Goal: Task Accomplishment & Management: Complete application form

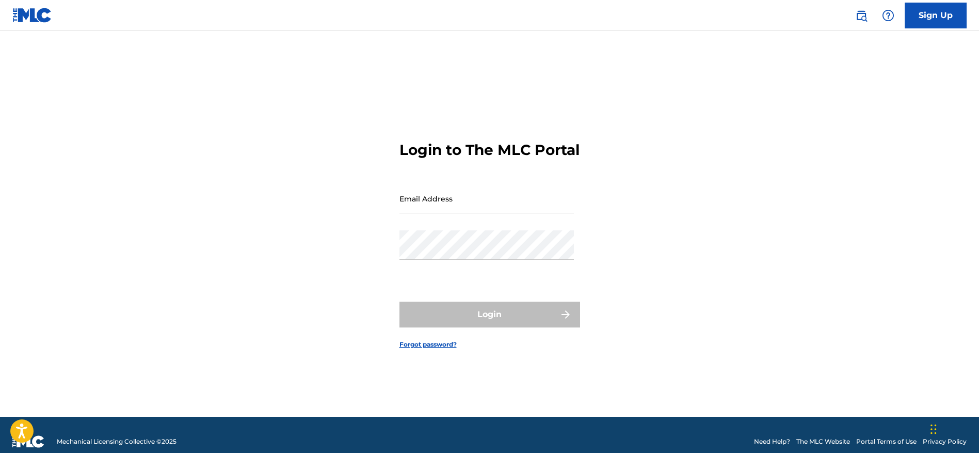
click at [488, 223] on div "Email Address" at bounding box center [487, 207] width 174 height 46
click at [493, 199] on input "Email Address" at bounding box center [487, 198] width 174 height 29
click at [406, 230] on div "Email Address" at bounding box center [487, 207] width 174 height 46
type input "[EMAIL_ADDRESS][DOMAIN_NAME]"
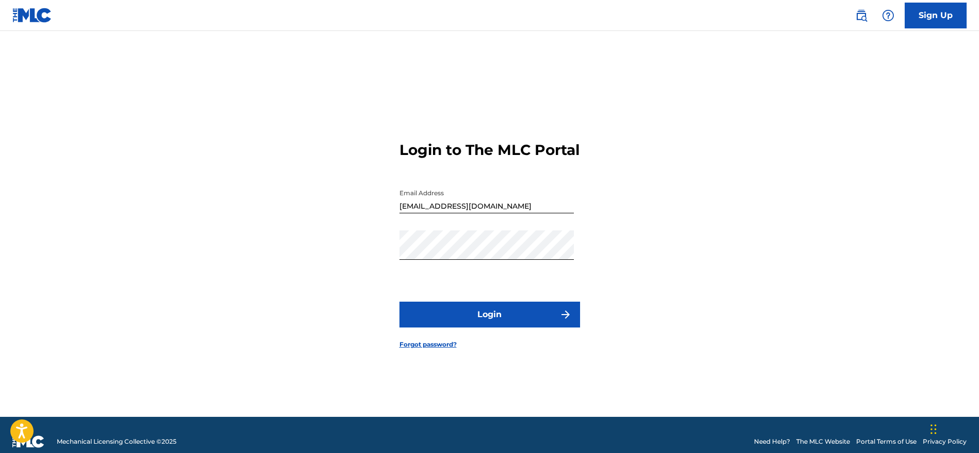
click at [534, 327] on button "Login" at bounding box center [490, 314] width 181 height 26
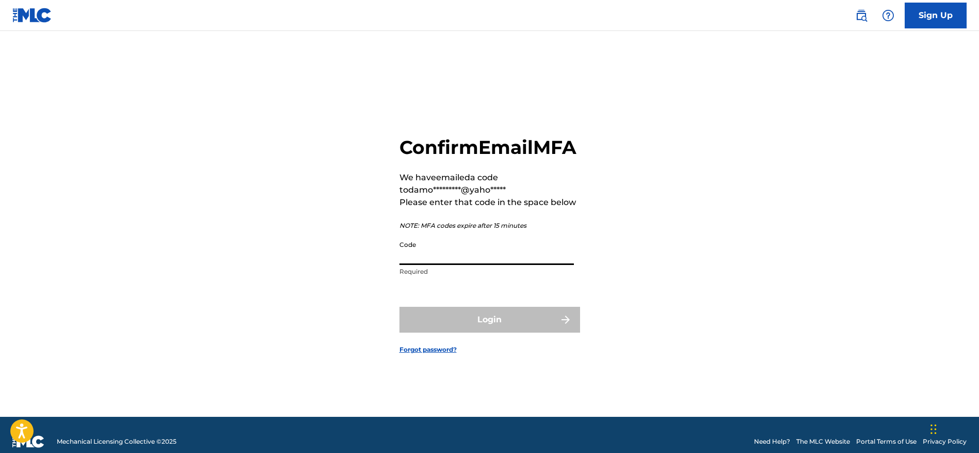
paste input "085167"
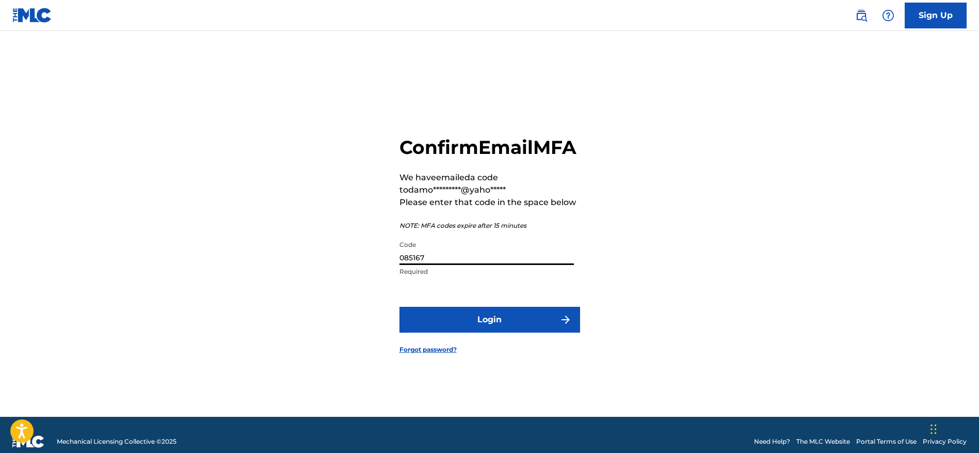
type input "085167"
click at [534, 344] on form "Confirm Email MFA We have emailed a code to damo*********@yaho***** Please ente…" at bounding box center [490, 237] width 181 height 360
click at [530, 332] on button "Login" at bounding box center [490, 320] width 181 height 26
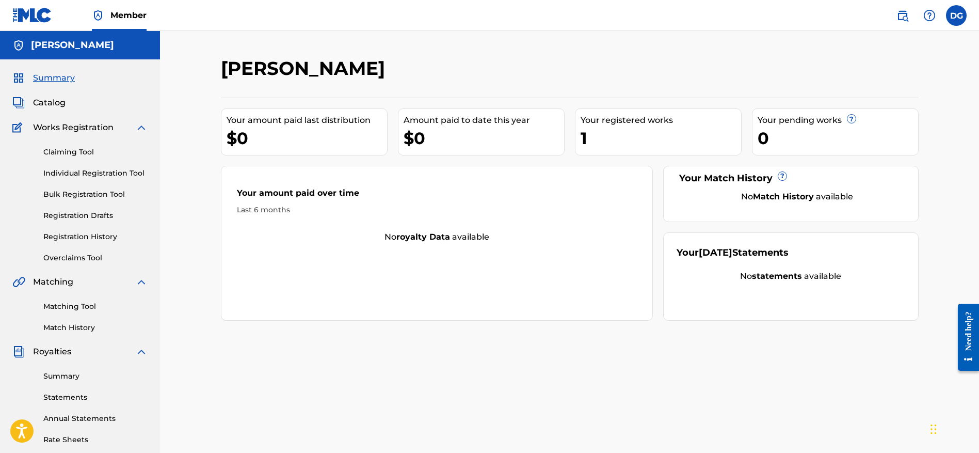
click at [90, 130] on span "Works Registration" at bounding box center [73, 127] width 81 height 12
click at [65, 155] on link "Claiming Tool" at bounding box center [95, 152] width 104 height 11
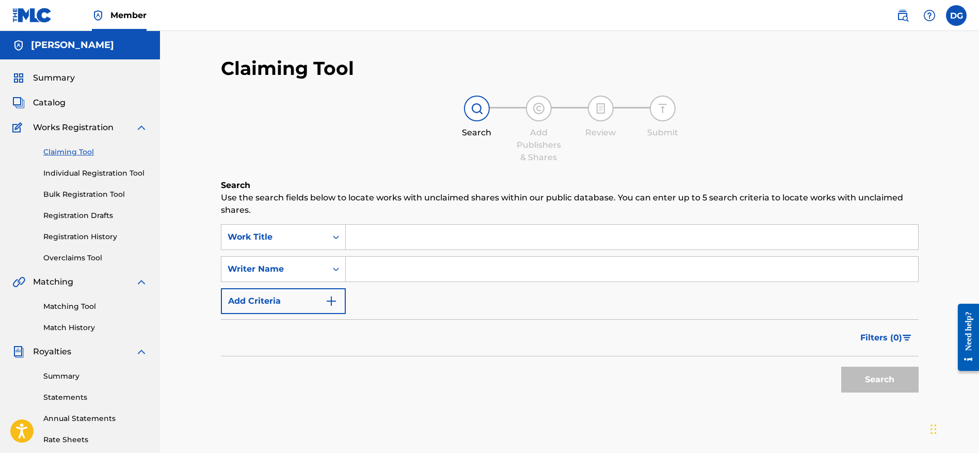
click at [71, 179] on div "Claiming Tool Individual Registration Tool Bulk Registration Tool Registration …" at bounding box center [79, 199] width 135 height 130
click at [74, 174] on link "Individual Registration Tool" at bounding box center [95, 173] width 104 height 11
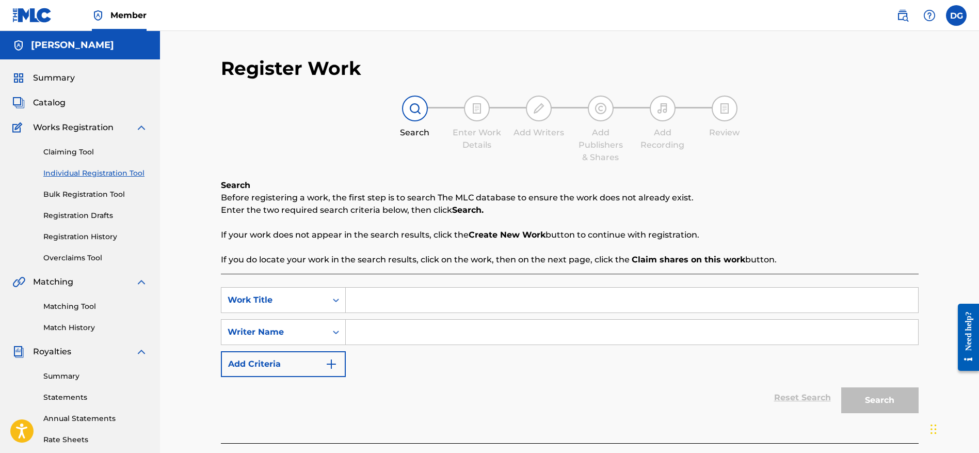
click at [75, 180] on div "Claiming Tool Individual Registration Tool Bulk Registration Tool Registration …" at bounding box center [79, 199] width 135 height 130
click at [76, 186] on div "Claiming Tool Individual Registration Tool Bulk Registration Tool Registration …" at bounding box center [79, 199] width 135 height 130
click at [78, 205] on div "Claiming Tool Individual Registration Tool Bulk Registration Tool Registration …" at bounding box center [79, 199] width 135 height 130
click at [81, 196] on link "Bulk Registration Tool" at bounding box center [95, 194] width 104 height 11
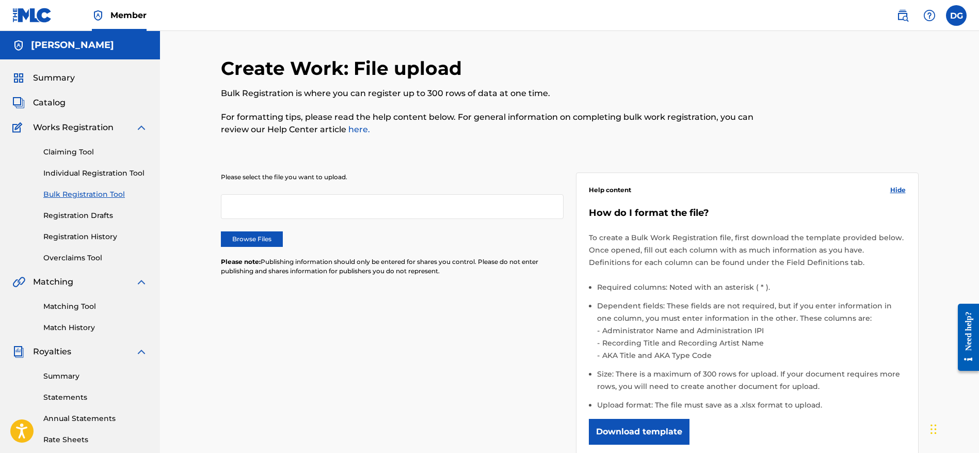
click at [81, 209] on div "Claiming Tool Individual Registration Tool Bulk Registration Tool Registration …" at bounding box center [79, 199] width 135 height 130
click at [80, 210] on link "Registration Drafts" at bounding box center [95, 215] width 104 height 11
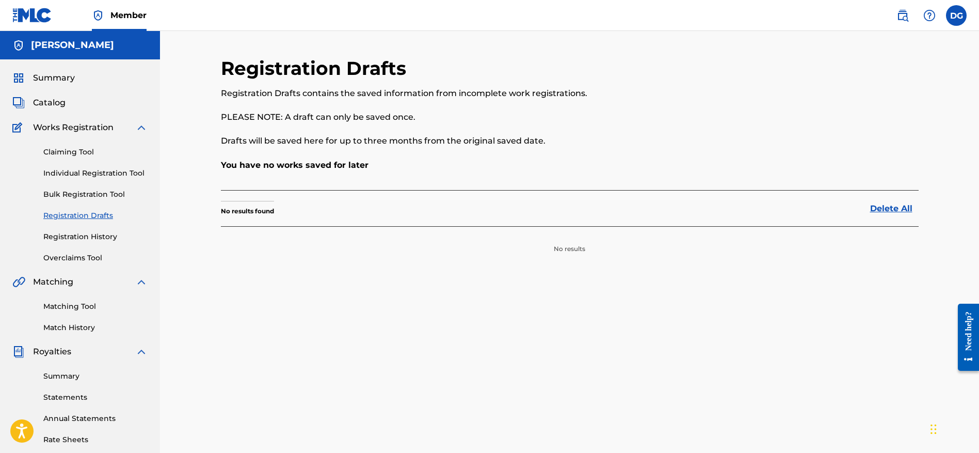
click at [82, 224] on div "Claiming Tool Individual Registration Tool Bulk Registration Tool Registration …" at bounding box center [79, 199] width 135 height 130
click at [83, 238] on link "Registration History" at bounding box center [95, 236] width 104 height 11
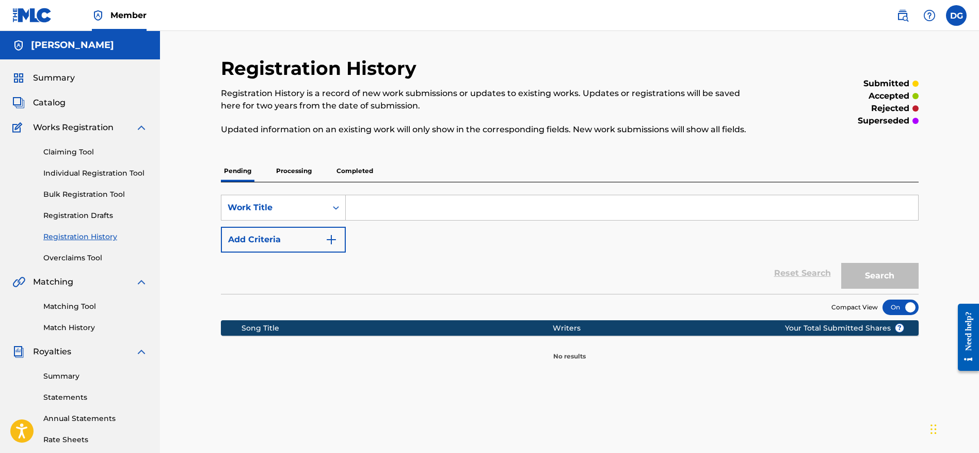
click at [79, 254] on link "Overclaims Tool" at bounding box center [95, 257] width 104 height 11
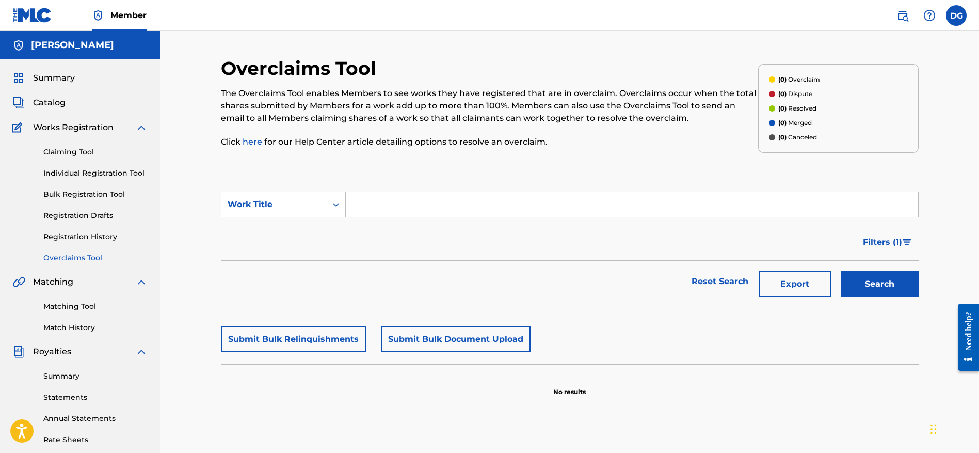
click at [57, 102] on span "Catalog" at bounding box center [49, 103] width 33 height 12
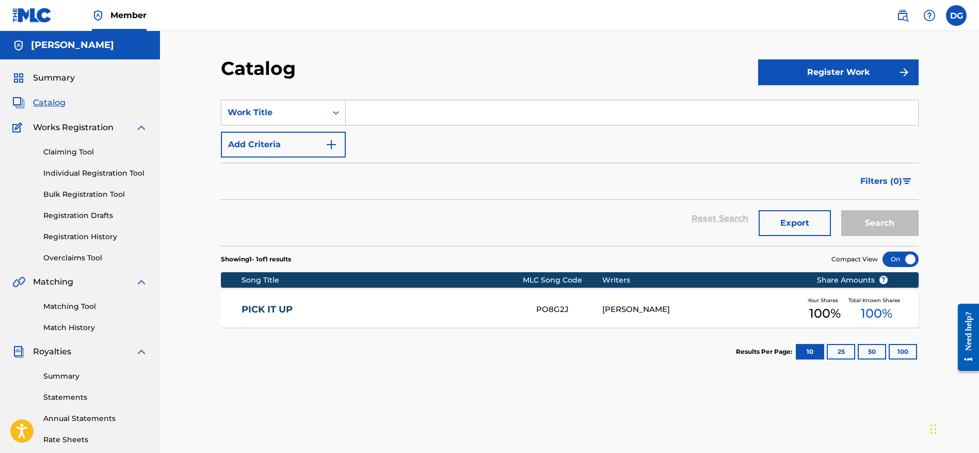
click at [857, 69] on button "Register Work" at bounding box center [838, 72] width 161 height 26
click at [787, 113] on link "Individual" at bounding box center [838, 105] width 161 height 25
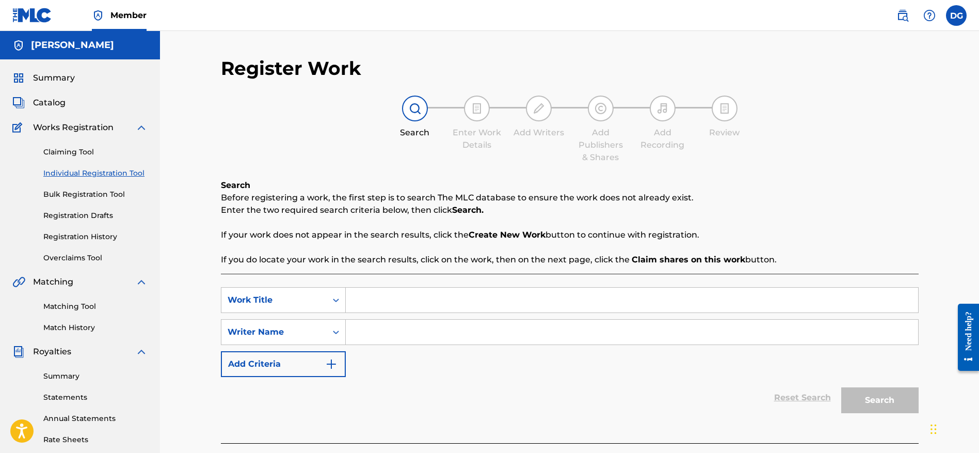
click at [449, 318] on div "SearchWithCriteria37db3c17-b0ce-4d4b-9549-999557c3a073 Work Title SearchWithCri…" at bounding box center [570, 332] width 698 height 90
click at [445, 310] on input "Search Form" at bounding box center [632, 300] width 572 height 25
type input "STUNTTIN"
click at [415, 347] on div "SearchWithCriteria37db3c17-b0ce-4d4b-9549-999557c3a073 Work Title STUNTTIN Sear…" at bounding box center [570, 332] width 698 height 90
click at [412, 331] on input "Search Form" at bounding box center [632, 332] width 572 height 25
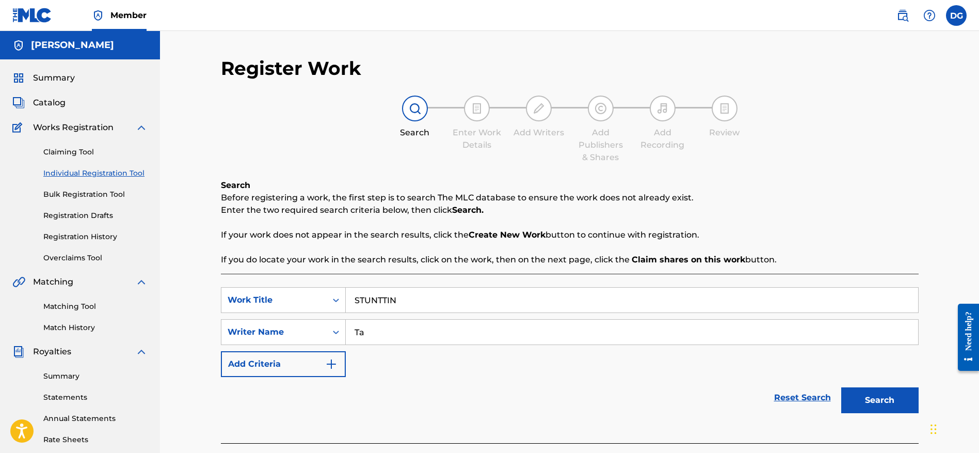
type input "T"
type input "[PERSON_NAME]"
click at [841, 387] on button "Search" at bounding box center [879, 400] width 77 height 26
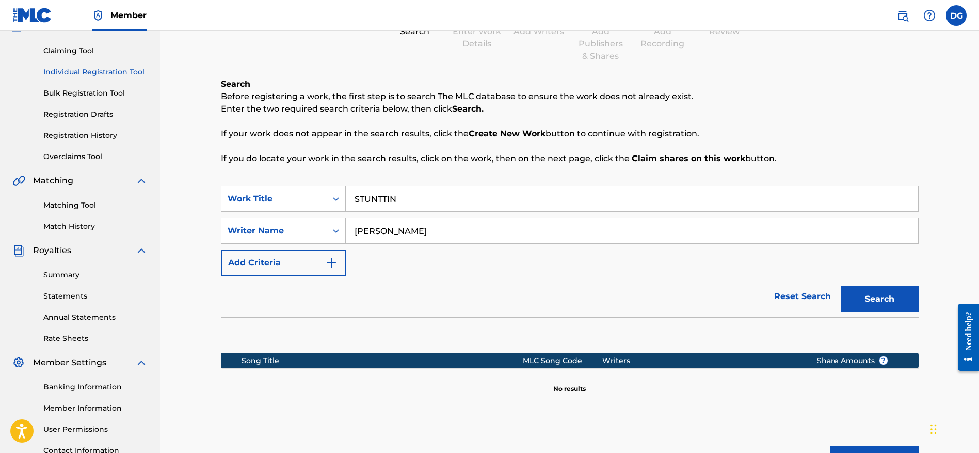
scroll to position [187, 0]
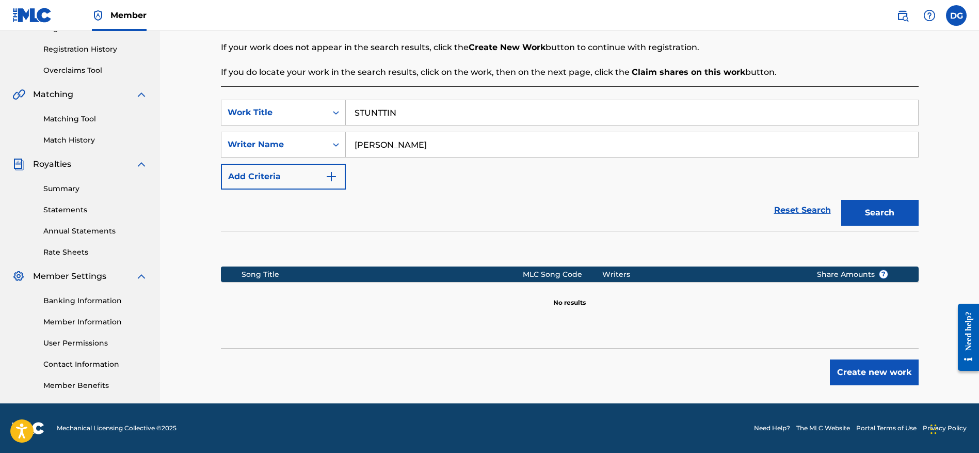
click at [856, 361] on button "Create new work" at bounding box center [874, 372] width 89 height 26
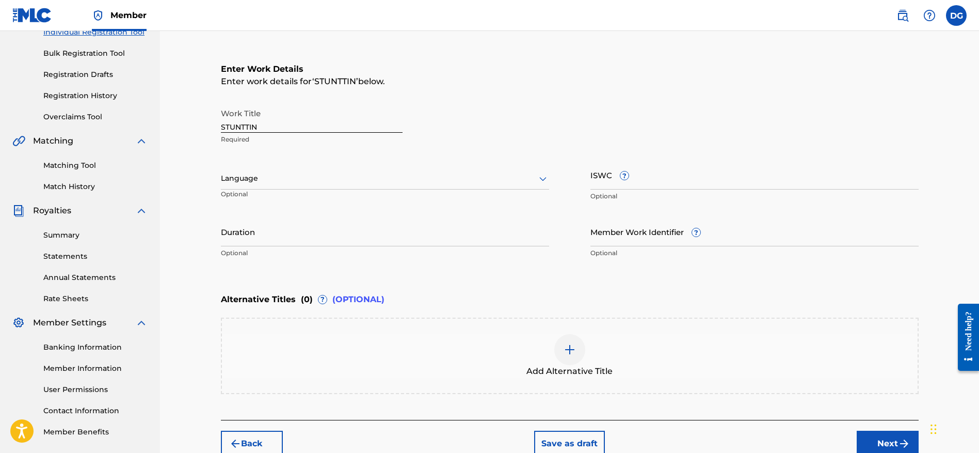
scroll to position [97, 0]
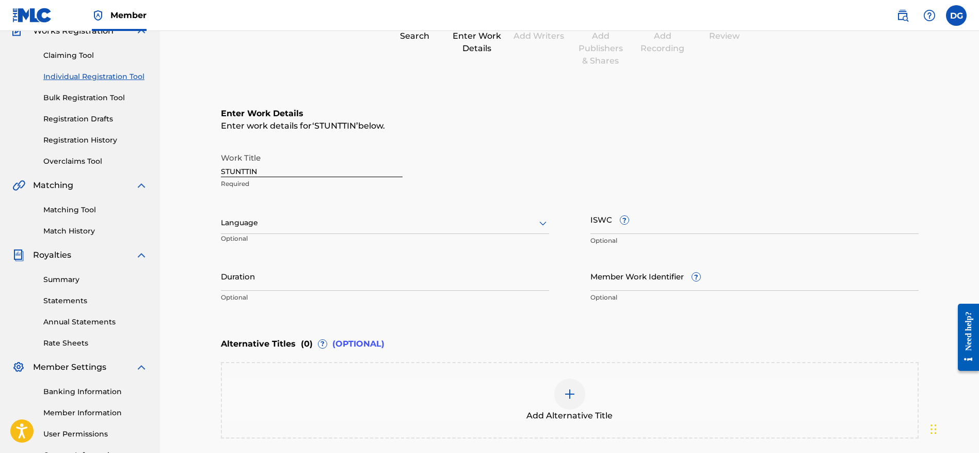
click at [264, 219] on div at bounding box center [385, 222] width 328 height 13
click at [453, 203] on div "Work Title STUNTTIN Required Language Optional ISWC ? Optional Duration Optiona…" at bounding box center [570, 228] width 698 height 160
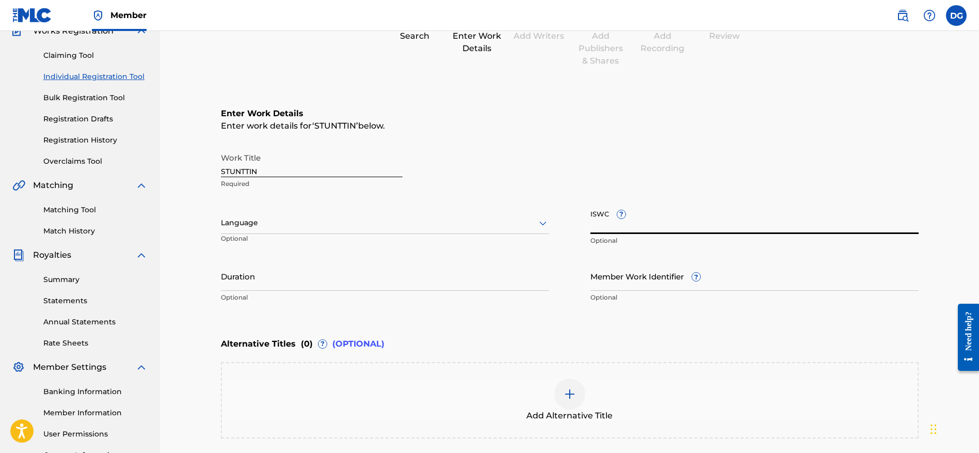
click at [687, 224] on input "ISWC ?" at bounding box center [755, 218] width 328 height 29
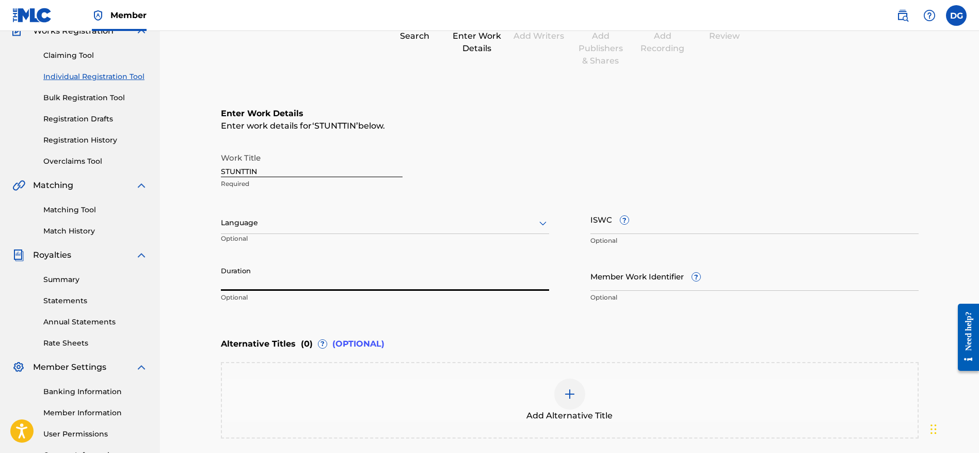
click at [445, 274] on input "Duration" at bounding box center [385, 275] width 328 height 29
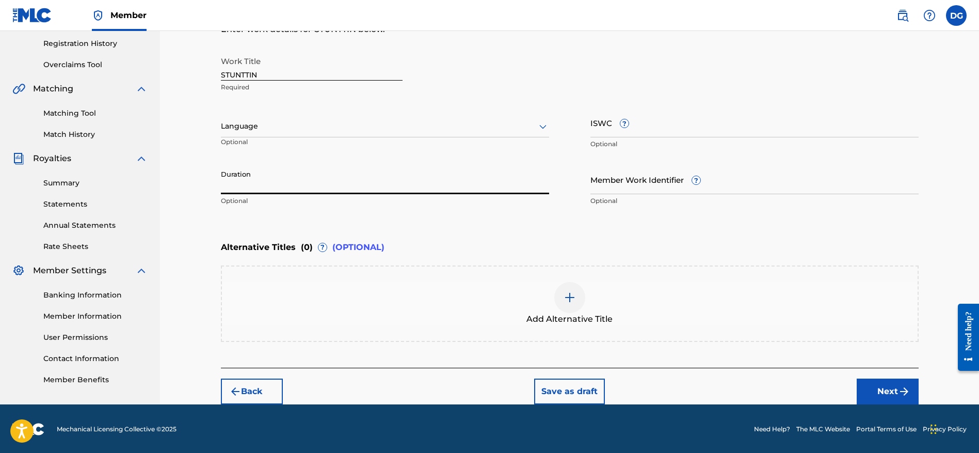
scroll to position [194, 0]
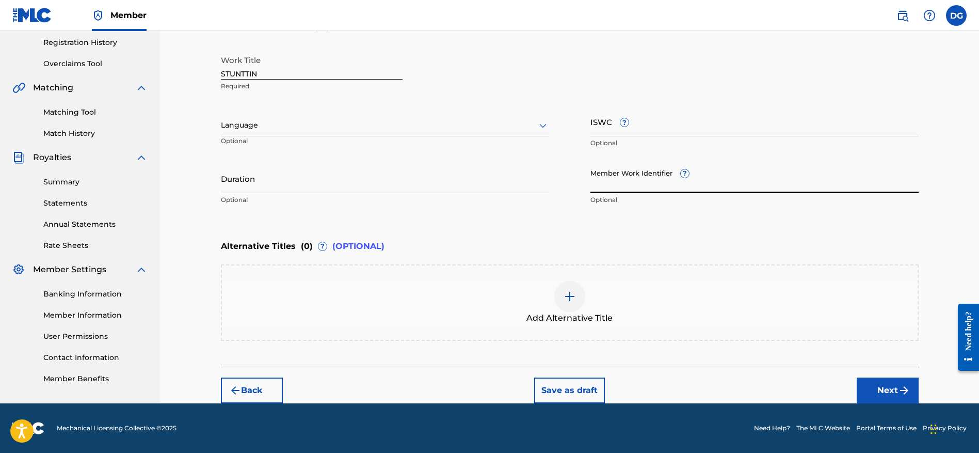
click at [641, 184] on input "Member Work Identifier ?" at bounding box center [755, 178] width 328 height 29
click at [728, 178] on input "Member Work Identifier ?" at bounding box center [755, 178] width 328 height 29
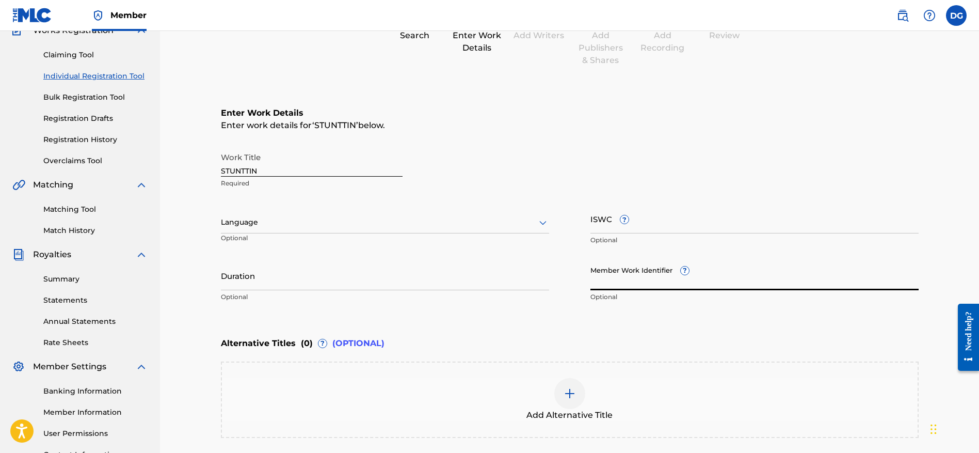
scroll to position [42, 0]
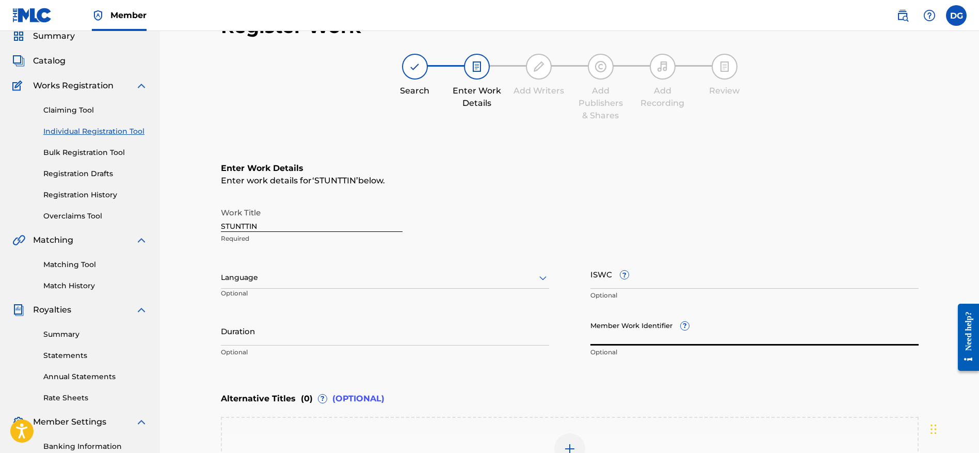
paste input "TOOLOST3000860257"
drag, startPoint x: 621, startPoint y: 337, endPoint x: 565, endPoint y: 329, distance: 56.2
click at [571, 329] on div "Work Title STUNTTIN Required Language Optional ISWC ? Optional Duration Optiona…" at bounding box center [570, 282] width 698 height 160
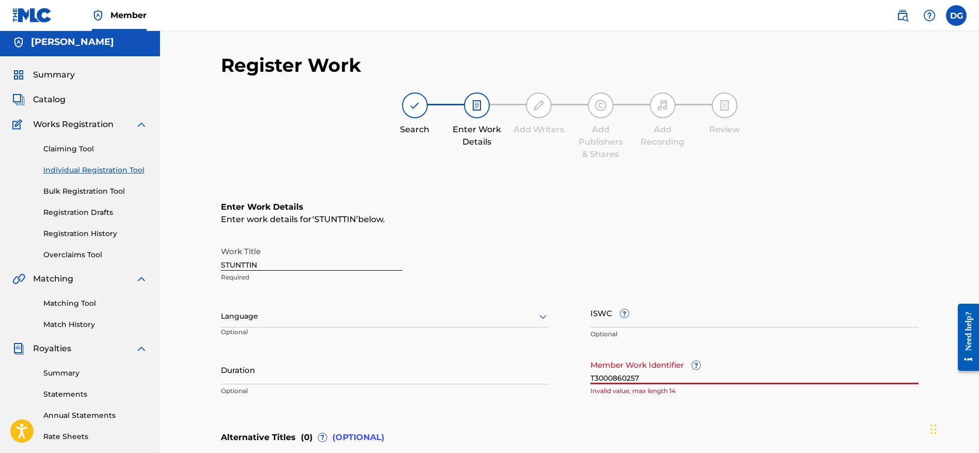
scroll to position [0, 0]
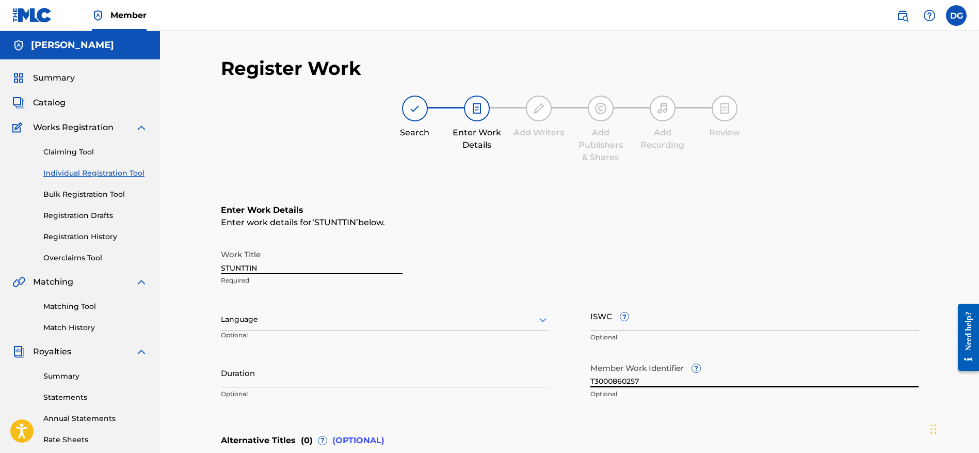
type input "T3000860257"
click at [685, 201] on div "Enter Work Details Enter work details for ‘ STUNTTIN ’ below. Work Title STUNTT…" at bounding box center [570, 304] width 698 height 250
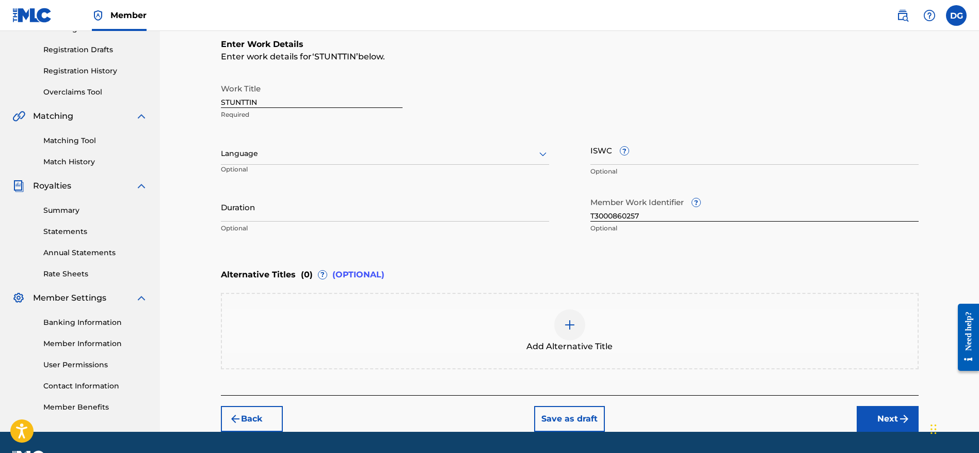
scroll to position [159, 0]
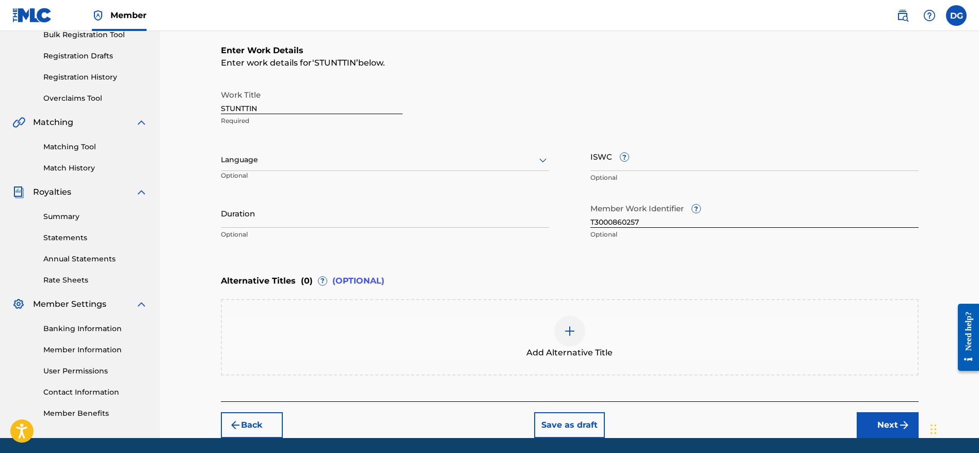
click at [371, 196] on div "Work Title STUNTTIN Required Language Optional ISWC ? Optional Duration Optiona…" at bounding box center [570, 165] width 698 height 160
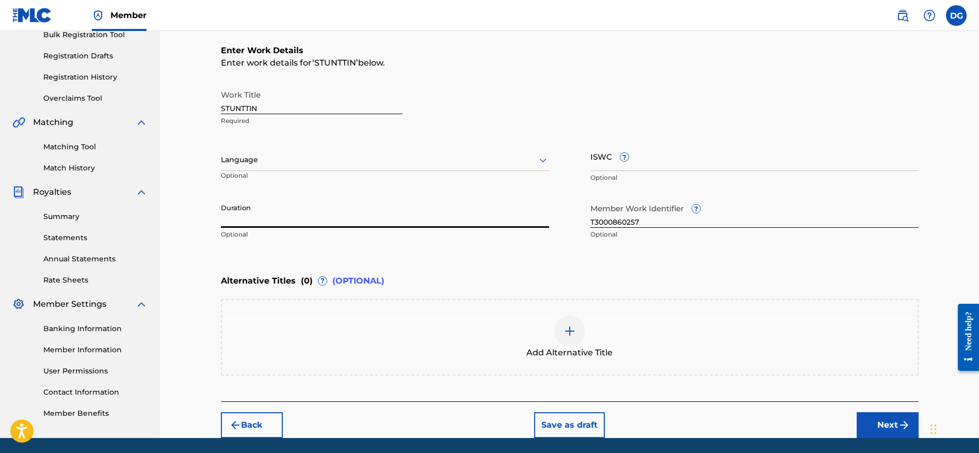
click at [367, 206] on input "Duration" at bounding box center [385, 212] width 328 height 29
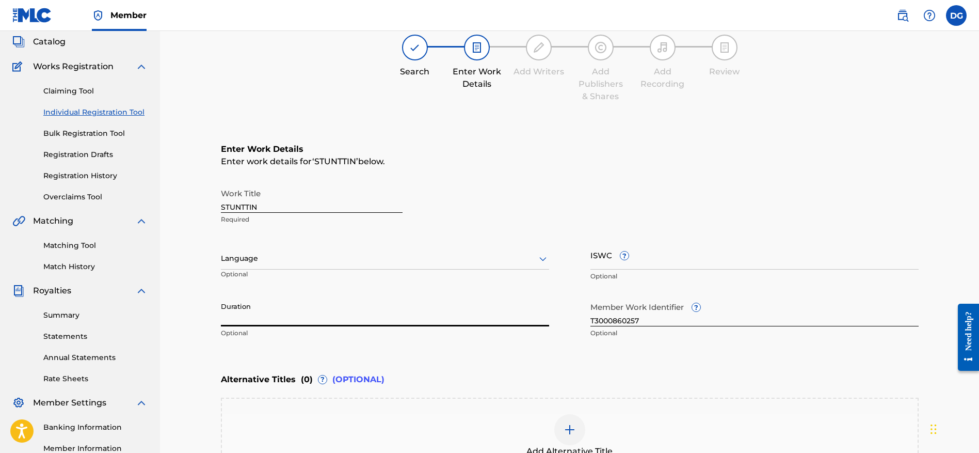
scroll to position [59, 0]
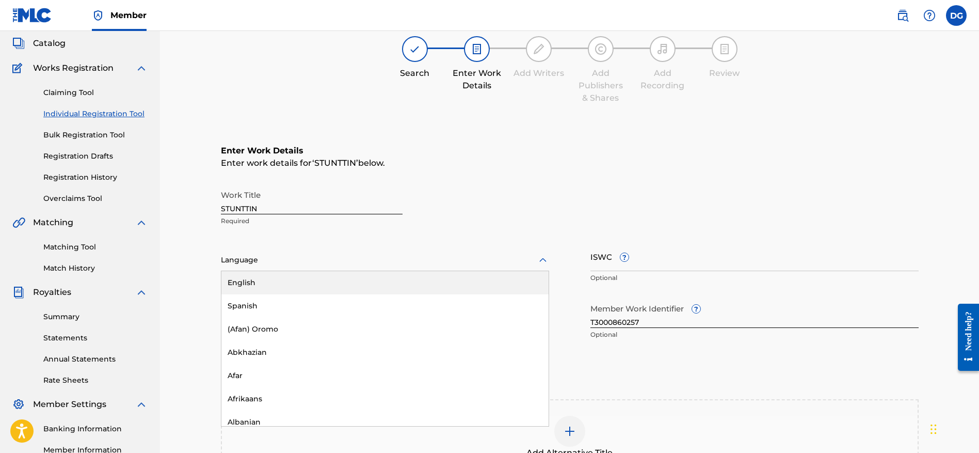
click at [448, 260] on div at bounding box center [385, 259] width 328 height 13
click at [410, 283] on div "English" at bounding box center [384, 282] width 327 height 23
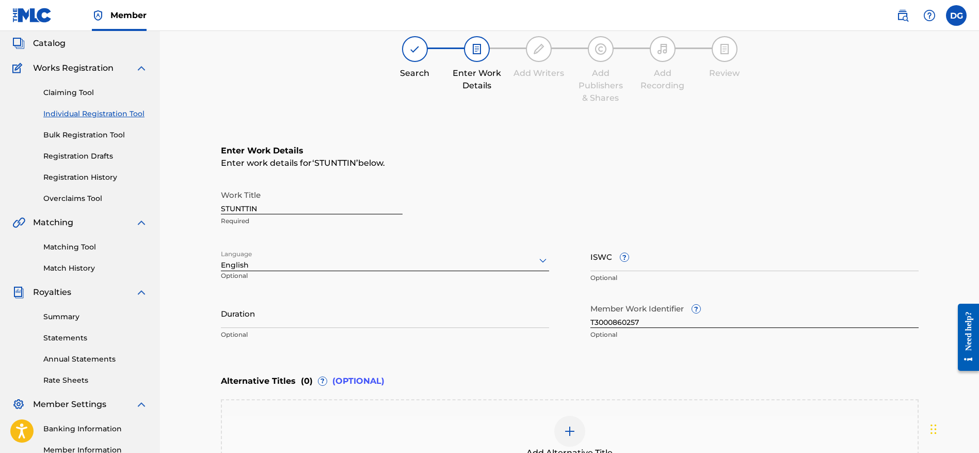
click at [486, 191] on div "Work Title STUNTTIN Required" at bounding box center [570, 208] width 698 height 46
click at [747, 377] on div "Alternative Titles ( 0 ) ? (OPTIONAL)" at bounding box center [570, 381] width 698 height 23
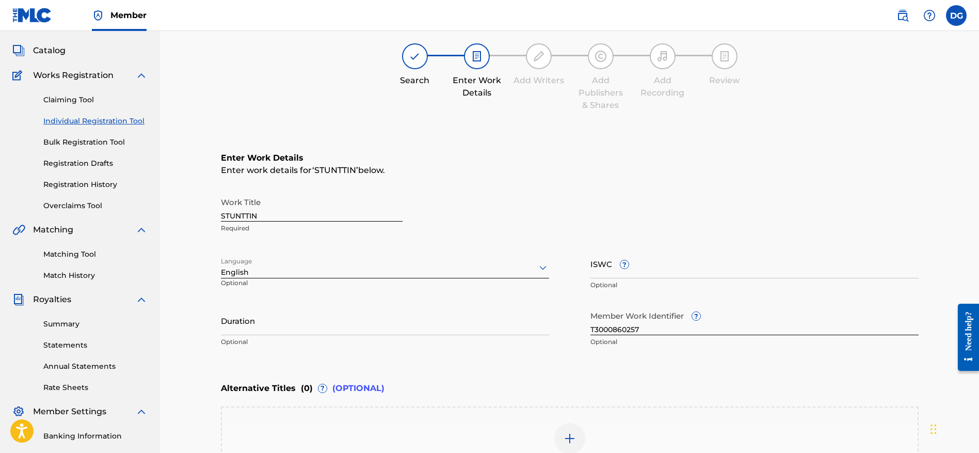
scroll to position [43, 0]
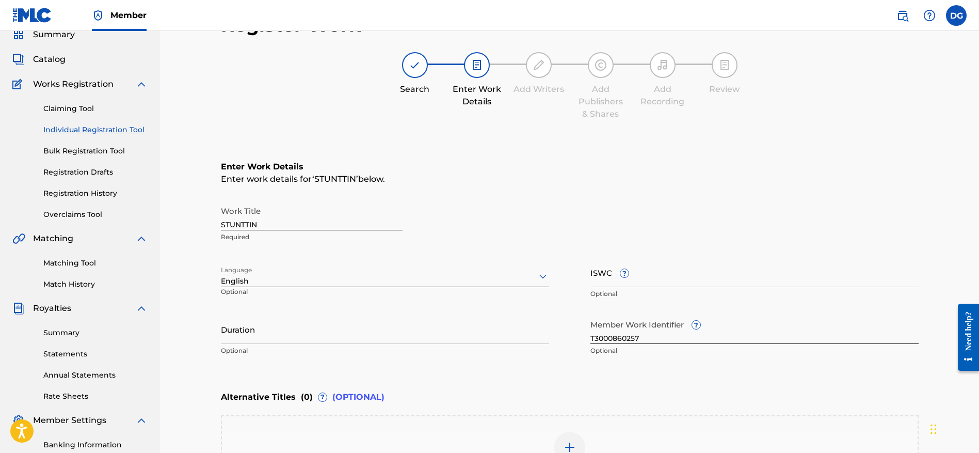
click at [774, 68] on div "Search Enter Work Details Add Writers Add Publishers & Shares Add Recording Rev…" at bounding box center [570, 86] width 698 height 68
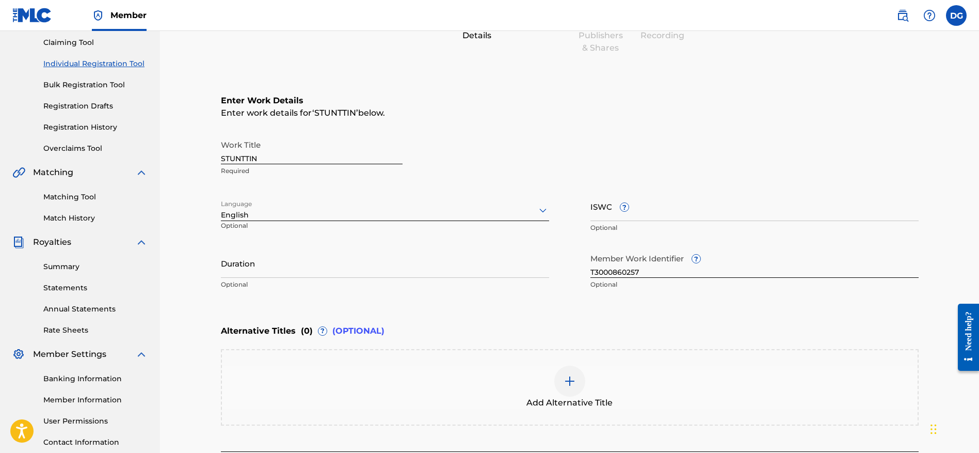
scroll to position [194, 0]
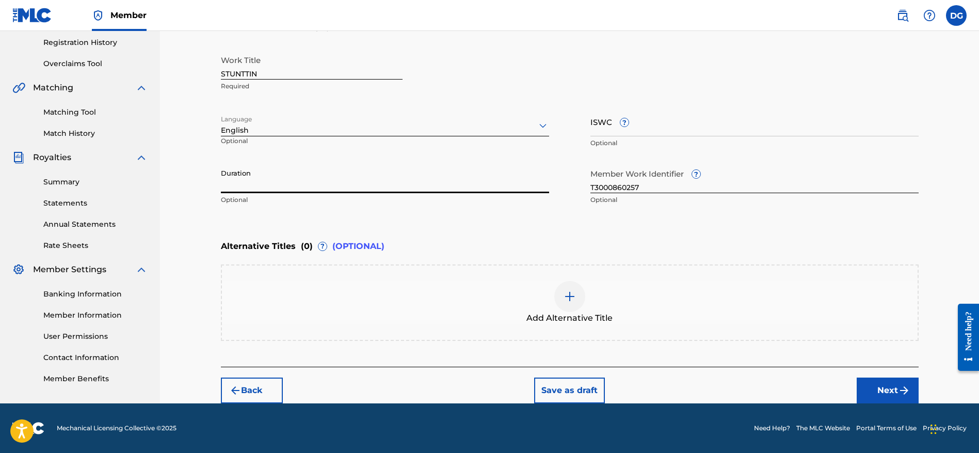
click at [499, 176] on input "Duration" at bounding box center [385, 178] width 328 height 29
type input "02:11"
click at [906, 406] on footer "Mechanical Licensing Collective © 2025 Need Help? The MLC Website Portal Terms …" at bounding box center [489, 428] width 979 height 50
click at [904, 397] on button "Next" at bounding box center [888, 390] width 62 height 26
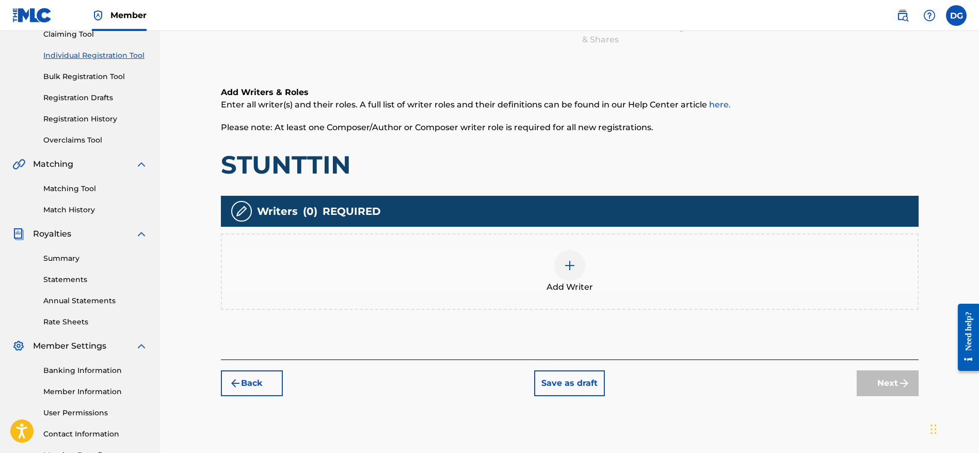
scroll to position [124, 0]
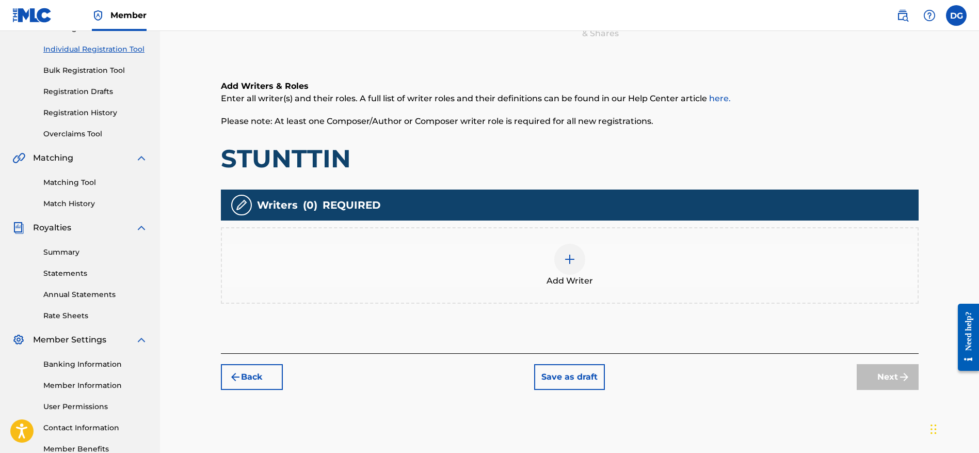
click at [568, 257] on img at bounding box center [570, 259] width 12 height 12
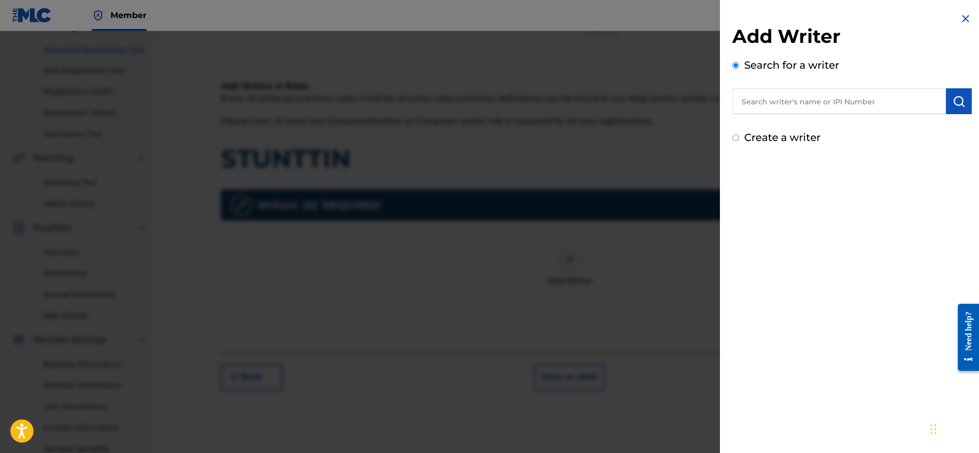
click at [810, 105] on input "text" at bounding box center [839, 101] width 214 height 26
paste input "01141768460"
type input "01141768460"
click at [961, 109] on button "submit" at bounding box center [959, 101] width 26 height 26
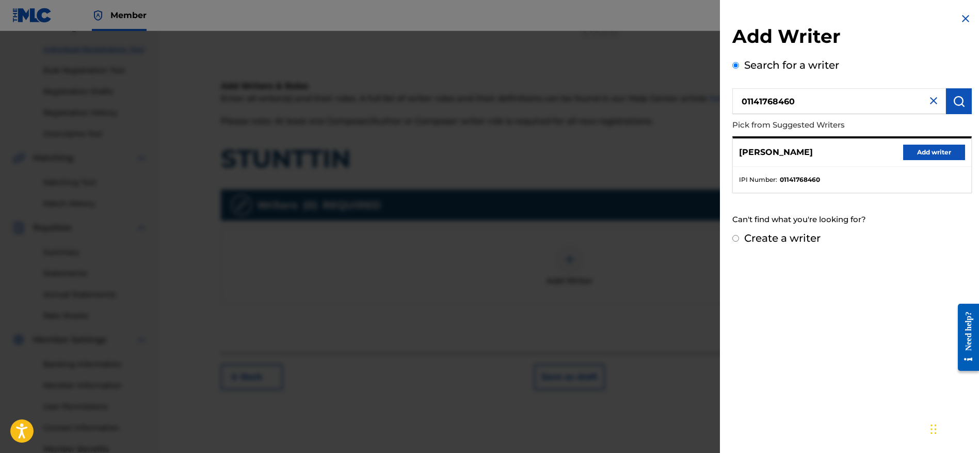
click at [921, 152] on button "Add writer" at bounding box center [934, 152] width 62 height 15
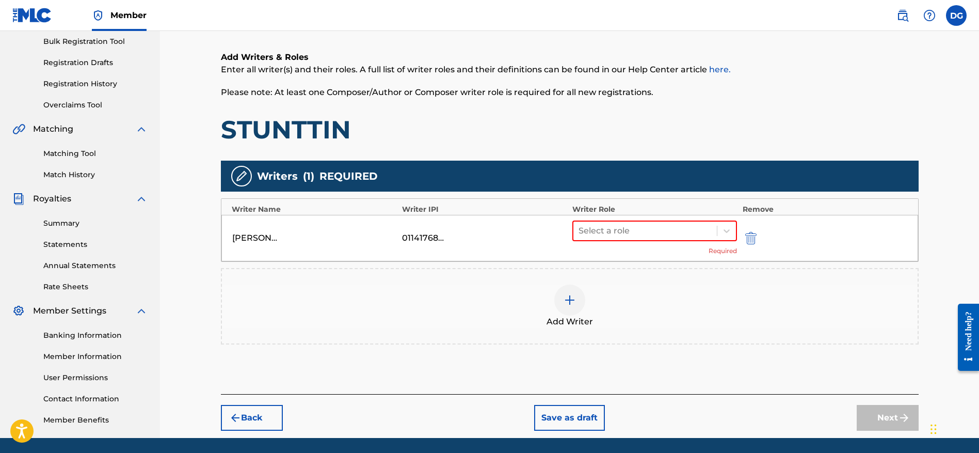
scroll to position [187, 0]
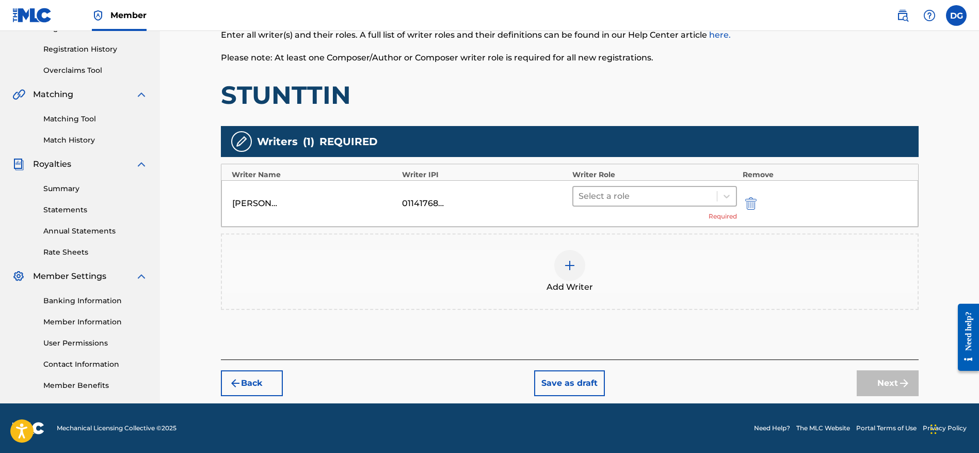
click at [693, 194] on div at bounding box center [646, 196] width 134 height 14
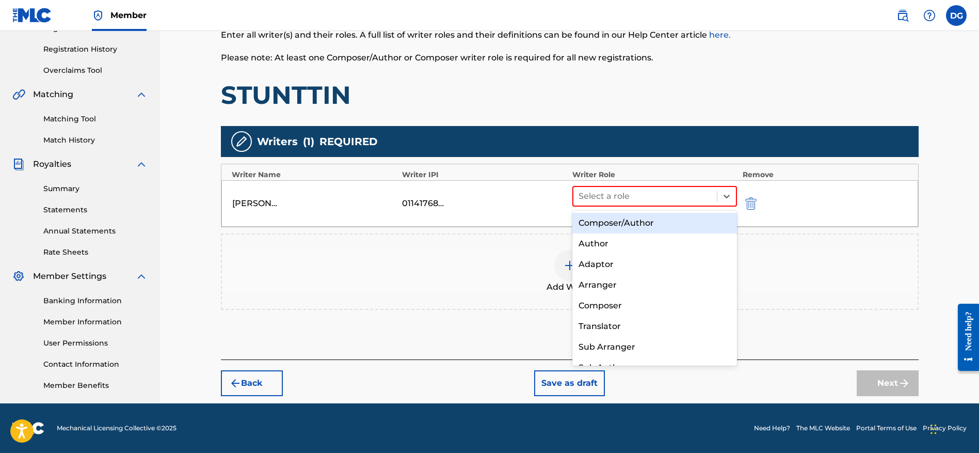
click at [687, 218] on div "Composer/Author" at bounding box center [654, 223] width 165 height 21
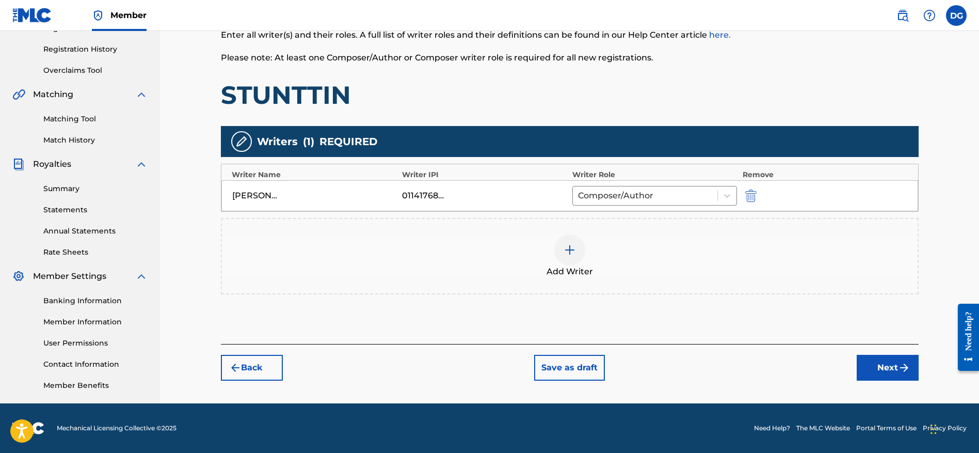
click at [872, 364] on button "Next" at bounding box center [888, 368] width 62 height 26
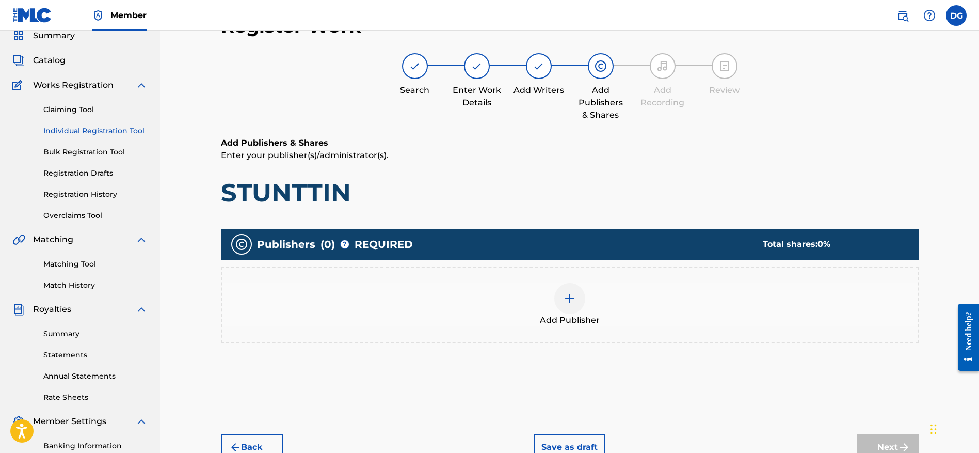
scroll to position [54, 0]
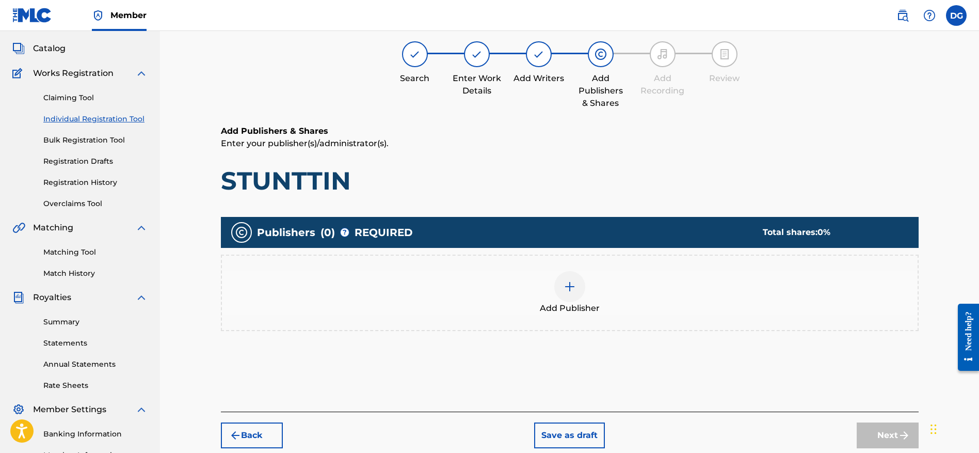
click at [558, 280] on div at bounding box center [569, 286] width 31 height 31
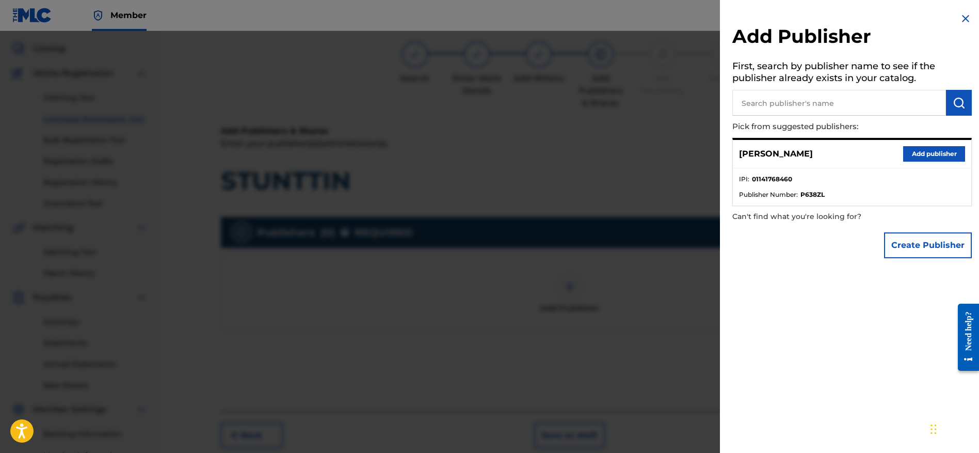
click at [802, 97] on input "text" at bounding box center [839, 103] width 214 height 26
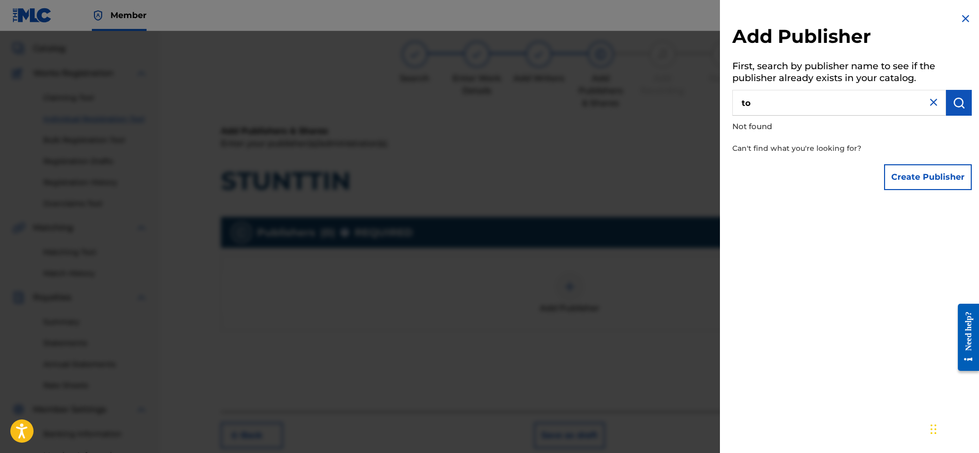
type input "t"
click at [959, 25] on h2 "Add Publisher" at bounding box center [852, 38] width 240 height 26
click at [960, 12] on img at bounding box center [966, 18] width 12 height 12
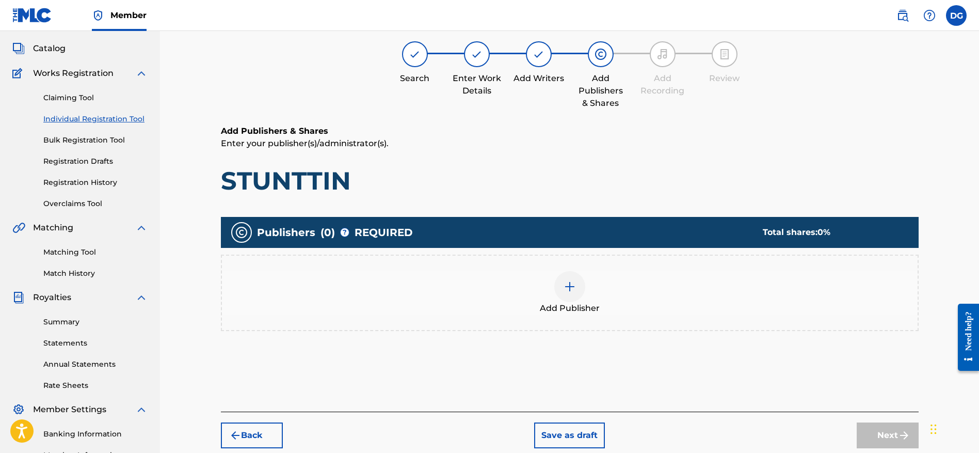
click at [259, 436] on button "Back" at bounding box center [252, 435] width 62 height 26
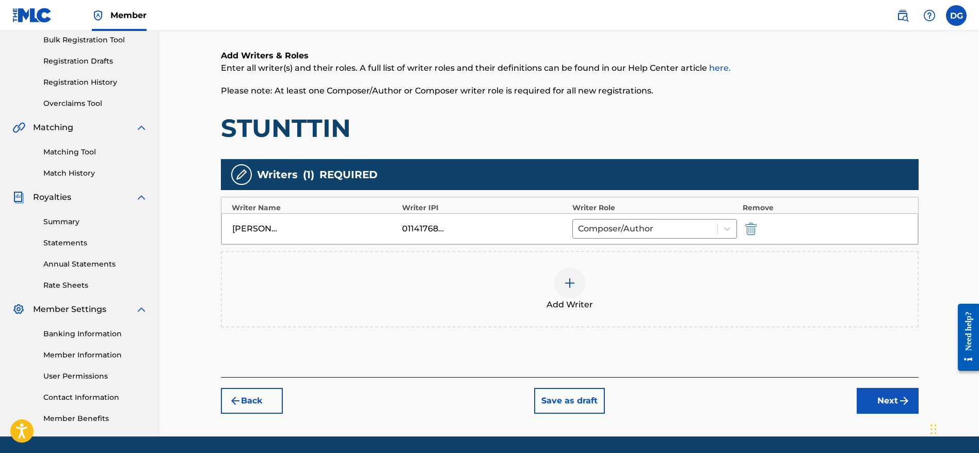
scroll to position [104, 0]
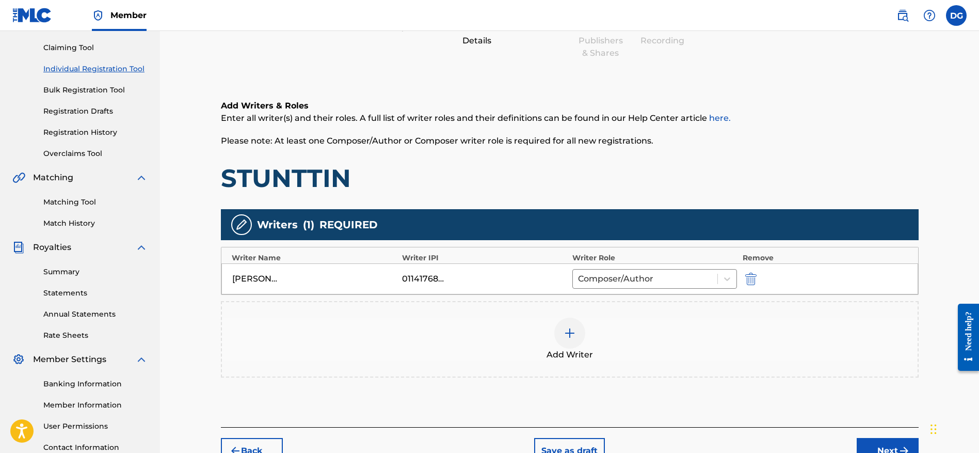
click at [873, 445] on button "Next" at bounding box center [888, 451] width 62 height 26
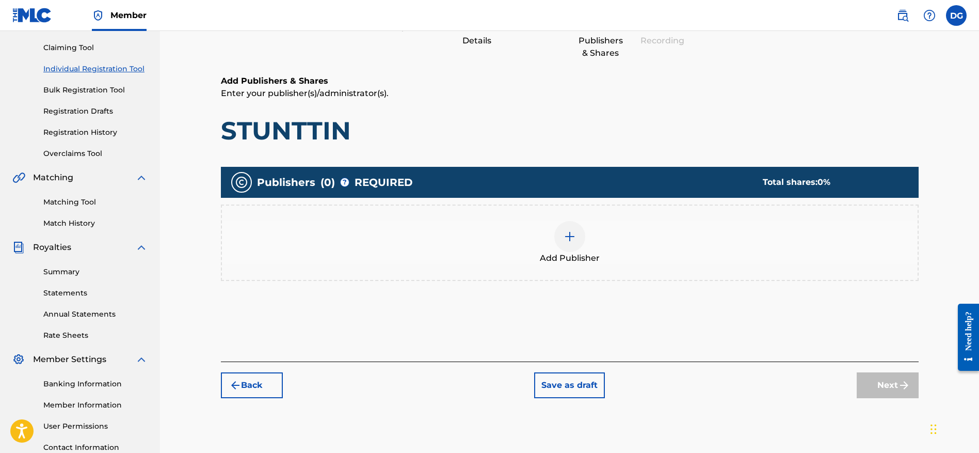
scroll to position [46, 0]
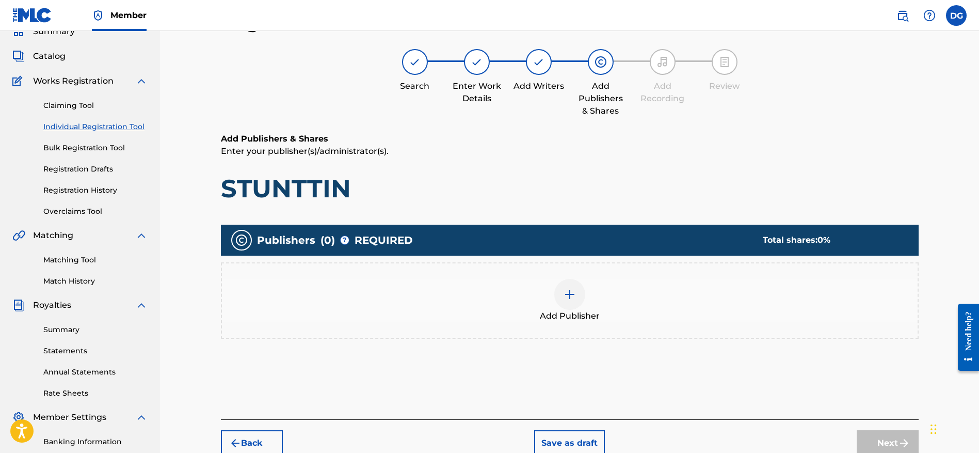
click at [873, 442] on div "Next" at bounding box center [888, 443] width 62 height 26
click at [566, 293] on img at bounding box center [570, 294] width 12 height 12
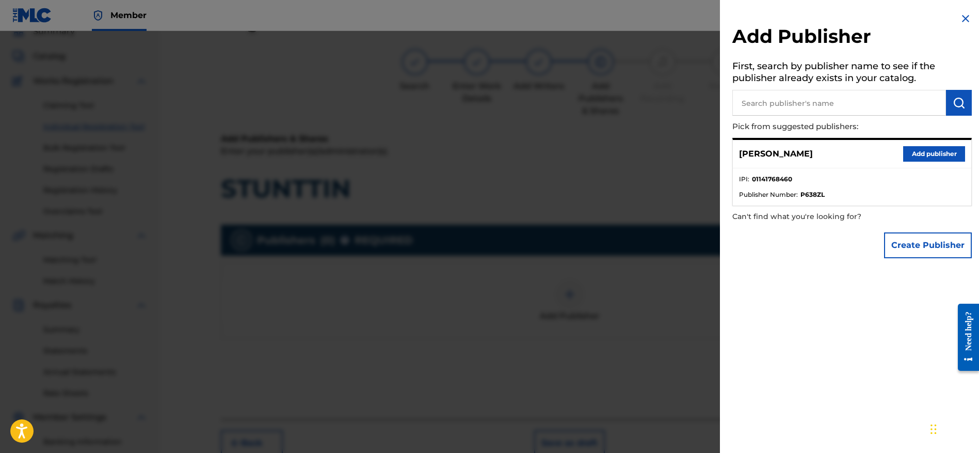
click at [951, 165] on div "[PERSON_NAME] Add publisher" at bounding box center [852, 154] width 238 height 28
click at [950, 158] on button "Add publisher" at bounding box center [934, 153] width 62 height 15
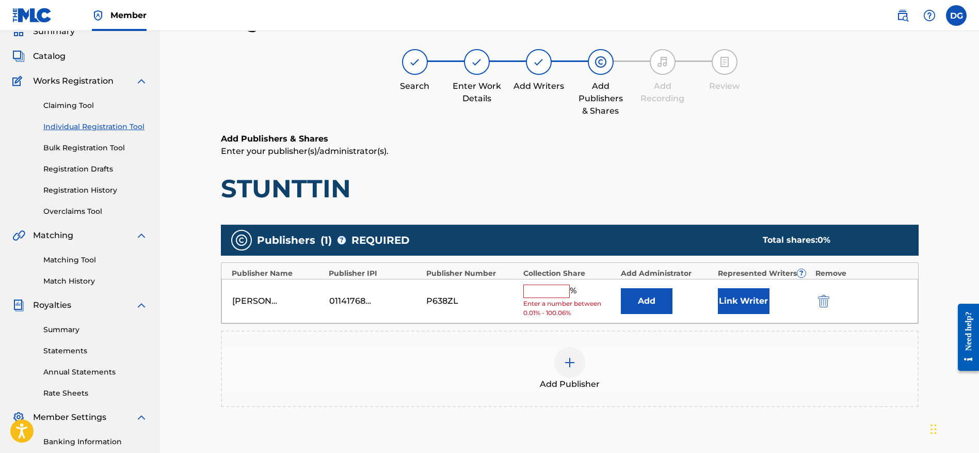
click at [561, 297] on input "text" at bounding box center [546, 290] width 46 height 13
type input "100"
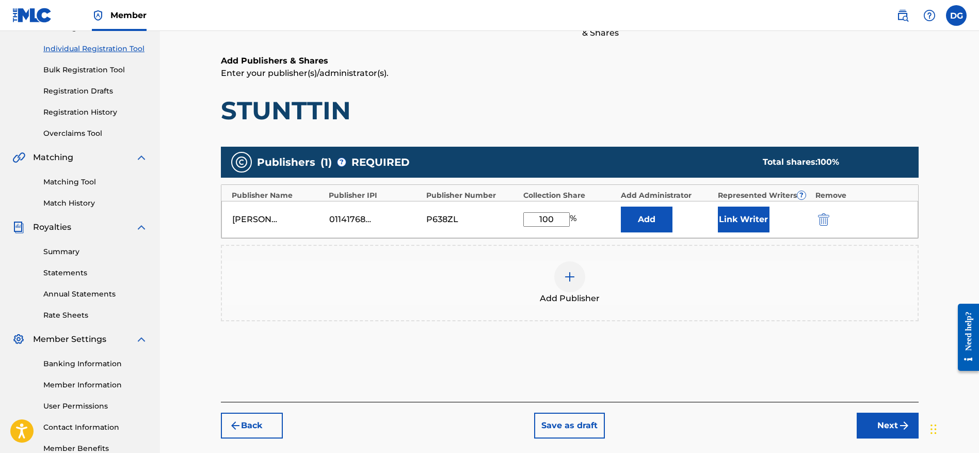
scroll to position [126, 0]
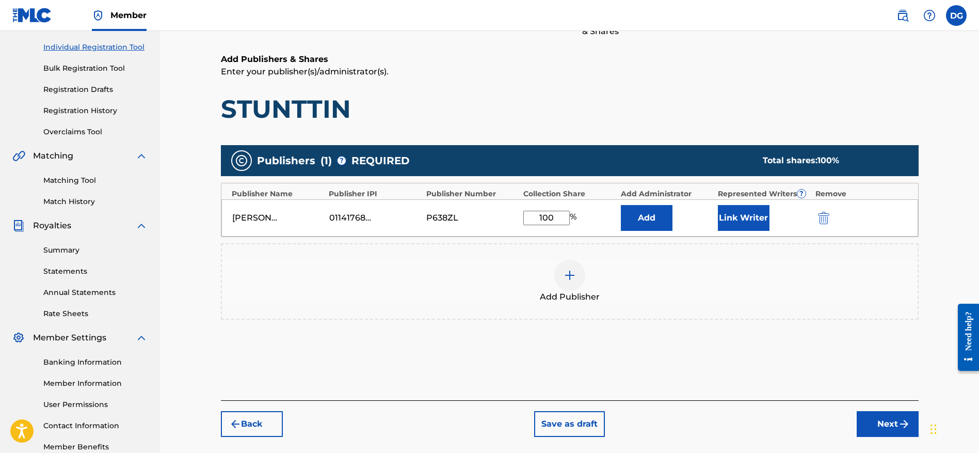
click at [700, 348] on div "Publishers ( 1 ) ? REQUIRED Total shares: 100 % Publisher Name Publisher IPI Pu…" at bounding box center [570, 247] width 698 height 215
click at [727, 208] on button "Link Writer" at bounding box center [744, 218] width 52 height 26
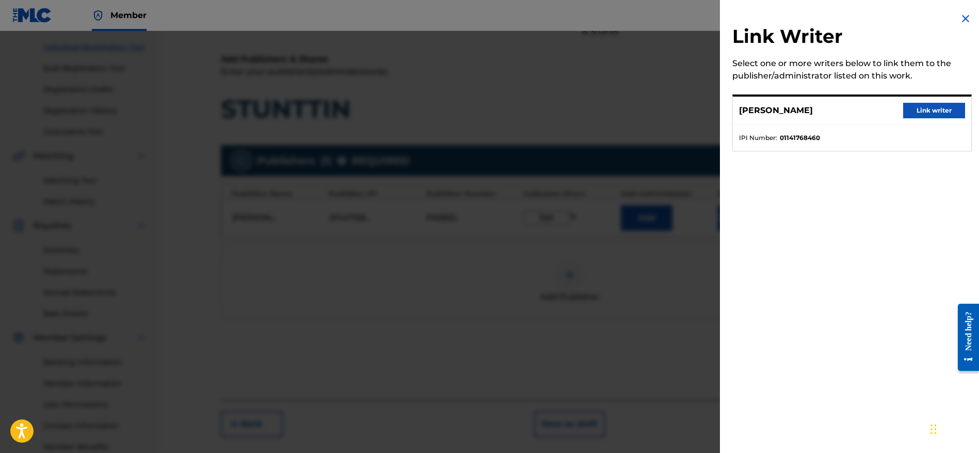
click at [939, 110] on button "Link writer" at bounding box center [934, 110] width 62 height 15
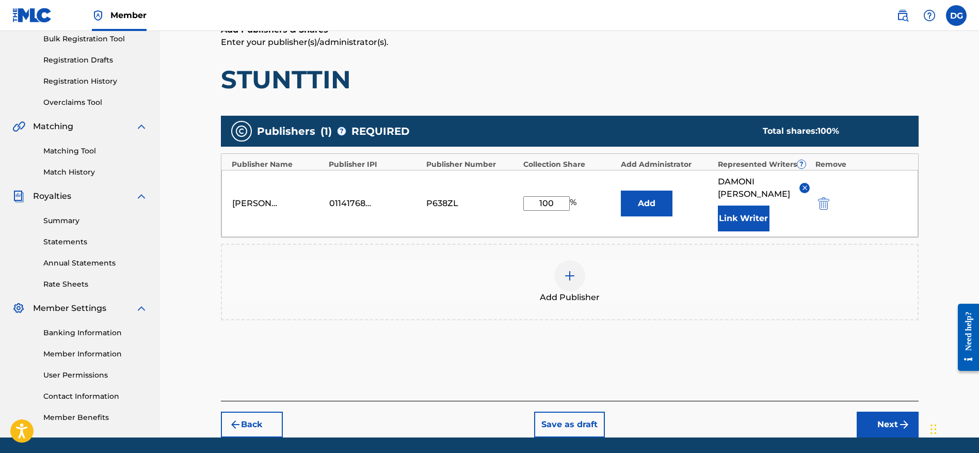
scroll to position [174, 0]
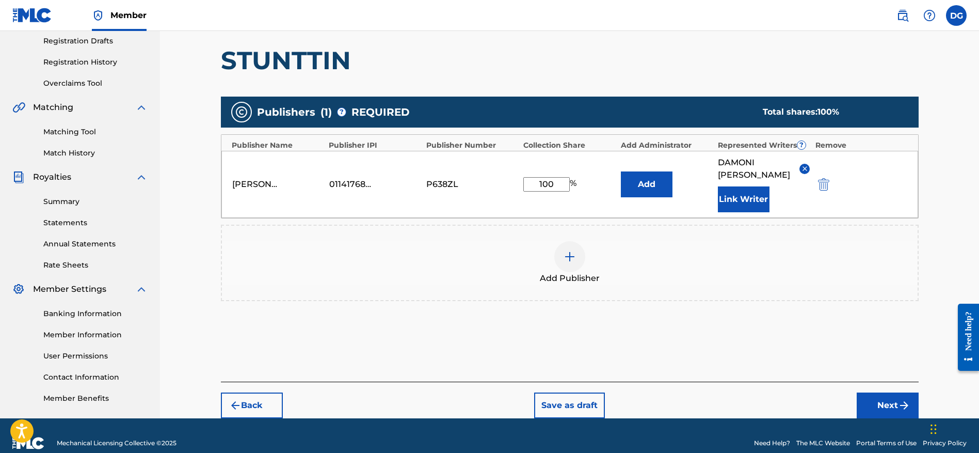
click at [646, 180] on button "Add" at bounding box center [647, 184] width 52 height 26
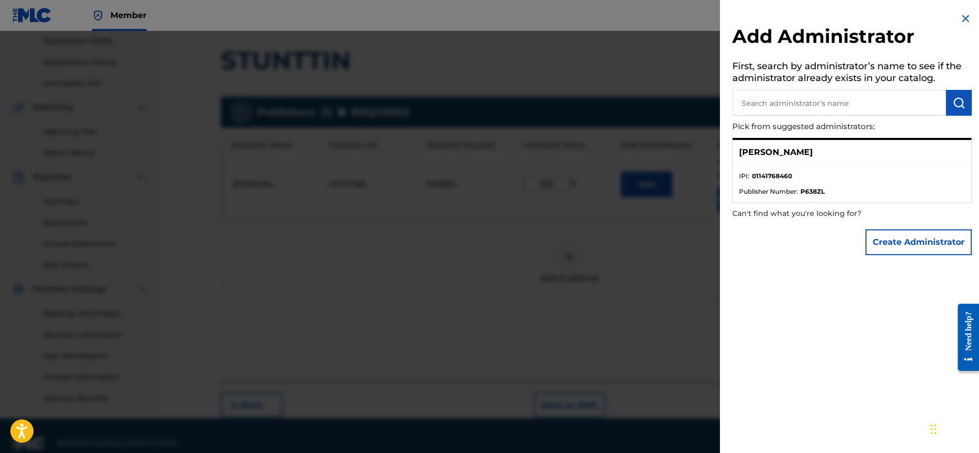
click at [832, 107] on input "text" at bounding box center [839, 103] width 214 height 26
type input "Too Lost"
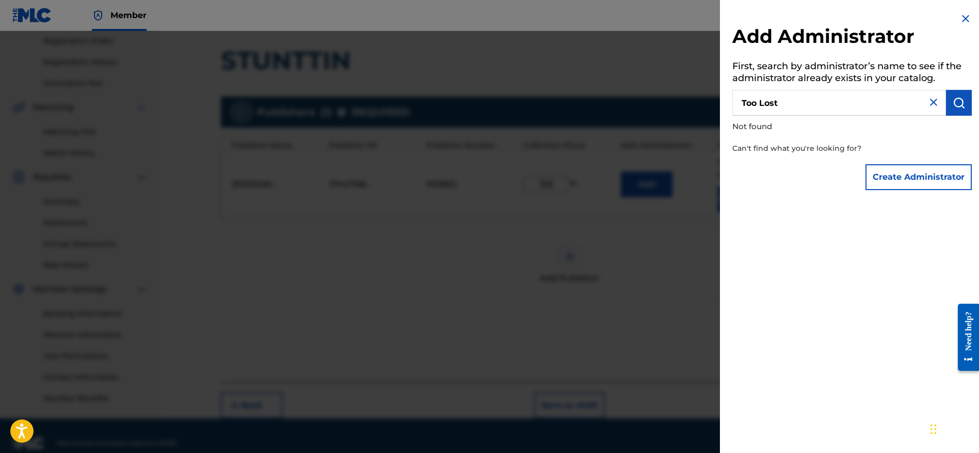
click at [943, 178] on button "Create Administrator" at bounding box center [919, 177] width 106 height 26
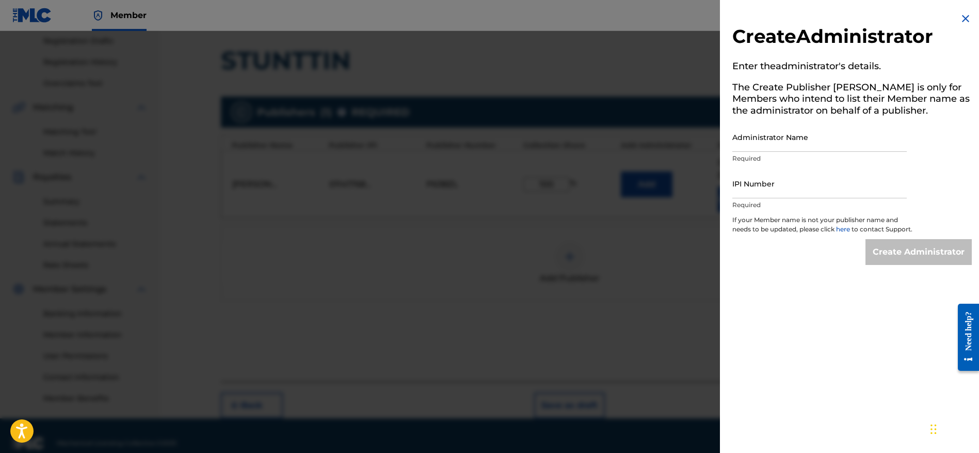
click at [788, 136] on input "Administrator Name" at bounding box center [819, 136] width 174 height 29
paste input "Too Lost Publishing"
type input "Too Lost Publishing"
click at [763, 183] on input "IPI Number" at bounding box center [819, 183] width 174 height 29
paste input "1035366967"
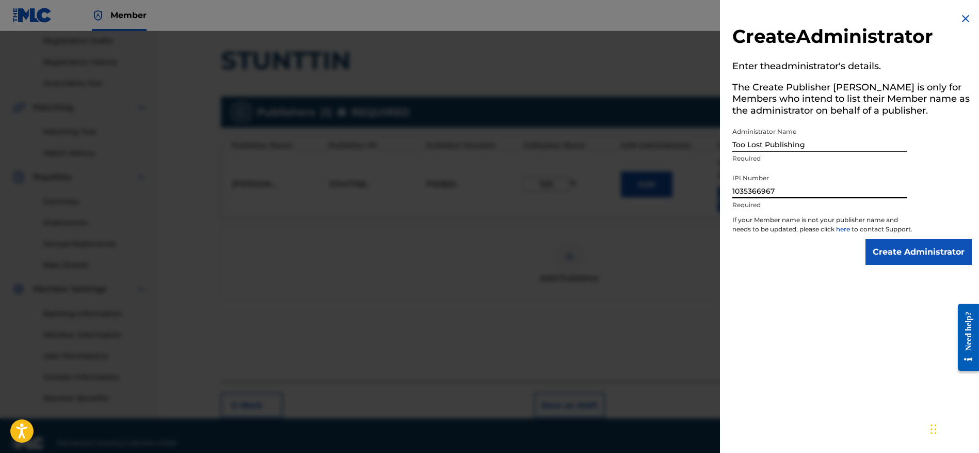
type input "1035366967"
click at [860, 256] on div "Create Administrator" at bounding box center [852, 252] width 240 height 26
click at [877, 260] on input "Create Administrator" at bounding box center [919, 252] width 106 height 26
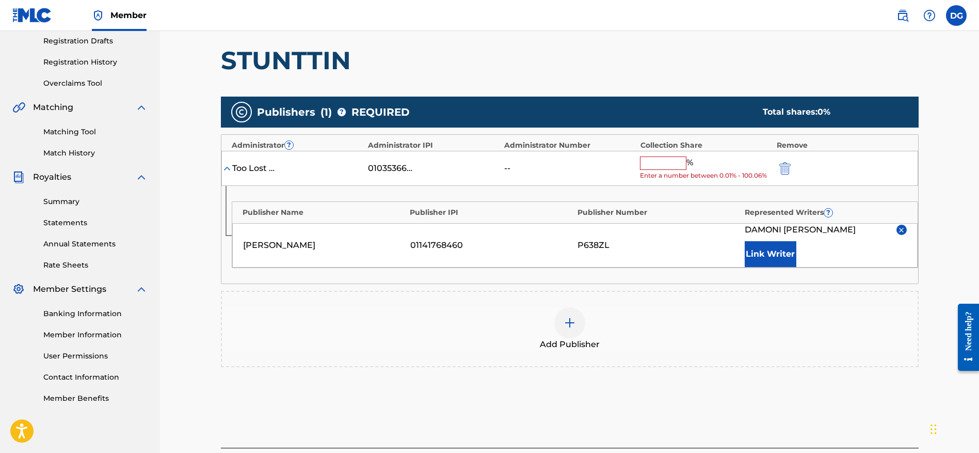
click at [649, 158] on input "text" at bounding box center [663, 162] width 46 height 13
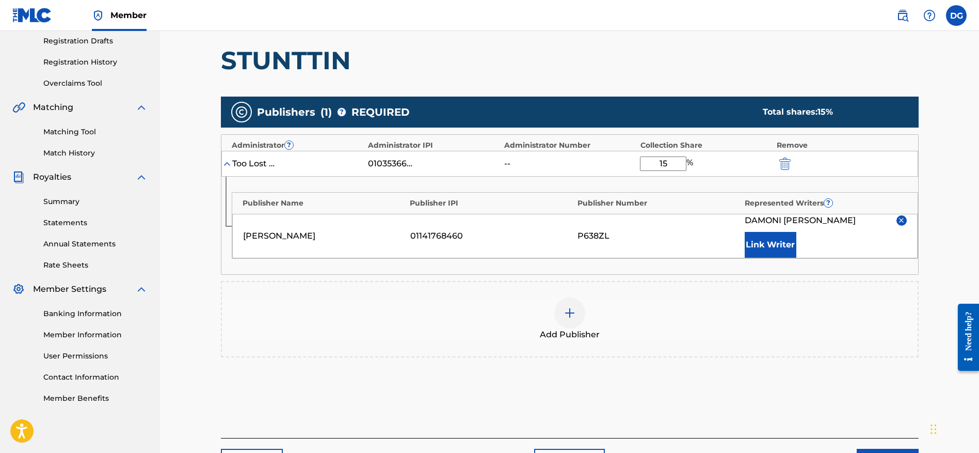
type input "15"
click at [834, 334] on div "Add Publisher" at bounding box center [570, 318] width 696 height 43
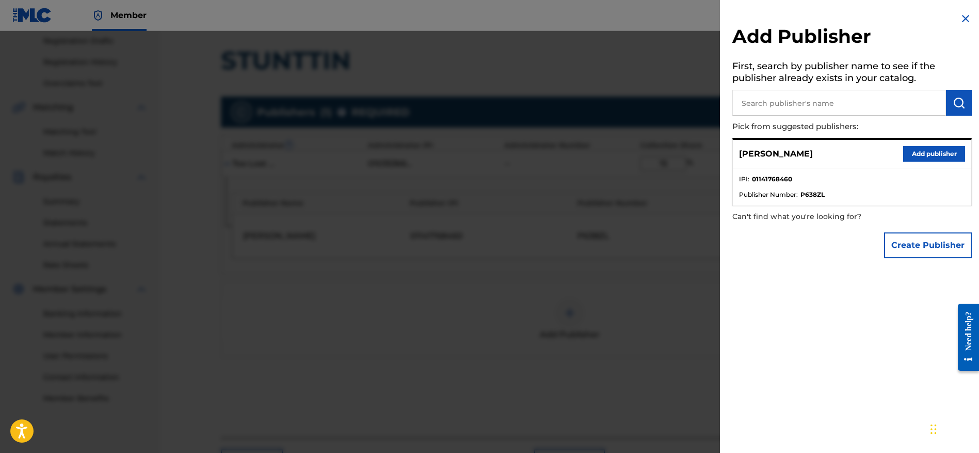
click at [552, 300] on div at bounding box center [489, 257] width 979 height 453
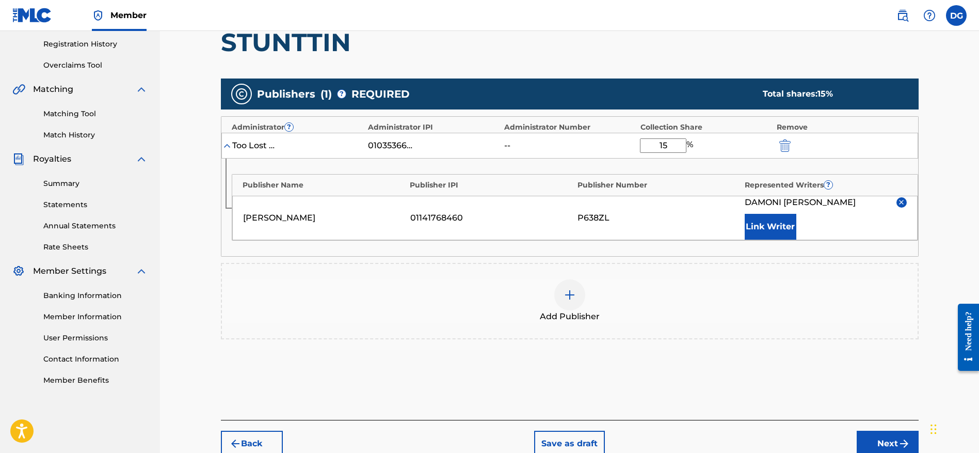
click at [899, 447] on img "submit" at bounding box center [904, 443] width 12 height 12
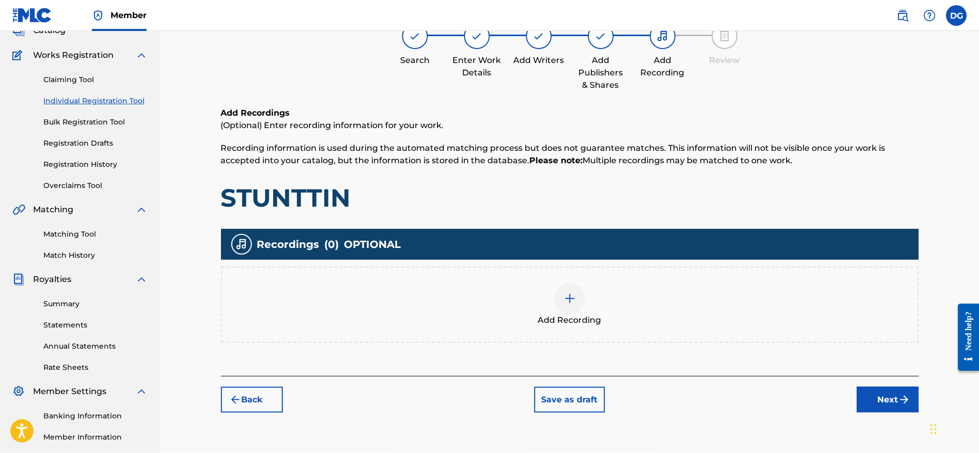
scroll to position [84, 0]
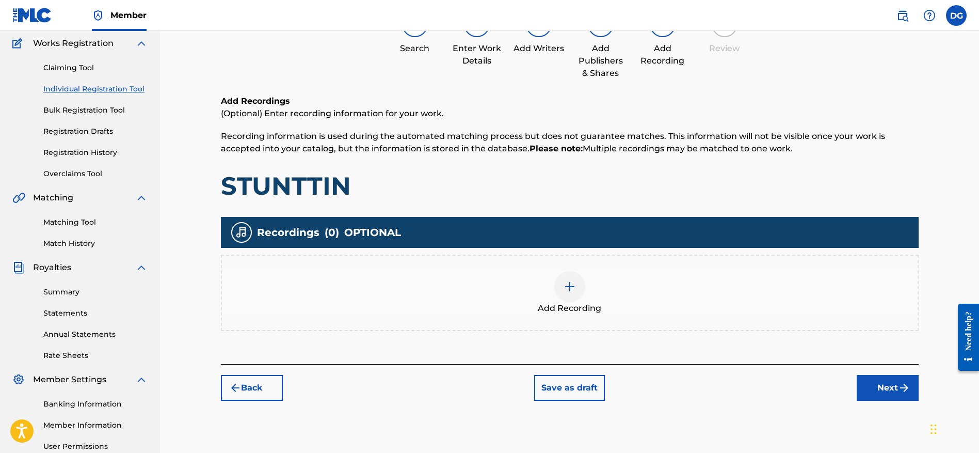
click at [563, 275] on div at bounding box center [569, 286] width 31 height 31
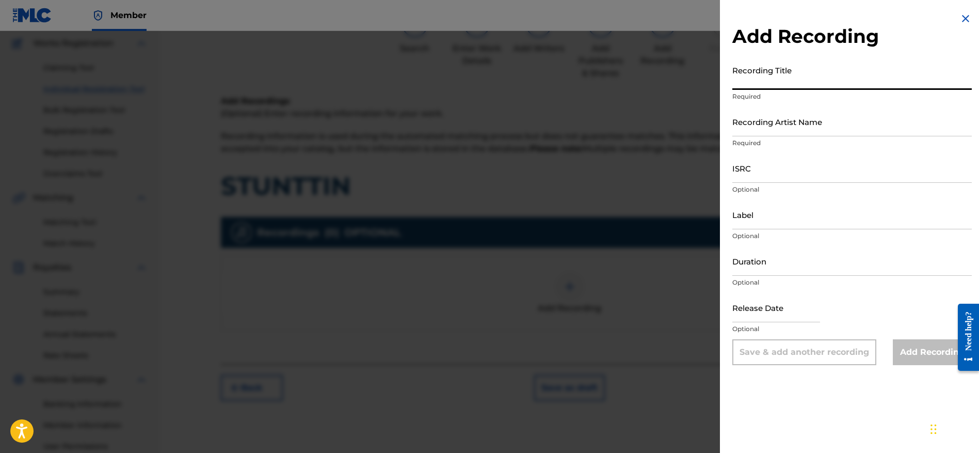
click at [854, 85] on input "Recording Title" at bounding box center [852, 74] width 240 height 29
type input "Stunttin"
click at [824, 133] on input "Recording Artist Name" at bounding box center [852, 121] width 240 height 29
type input "[PERSON_NAME]"
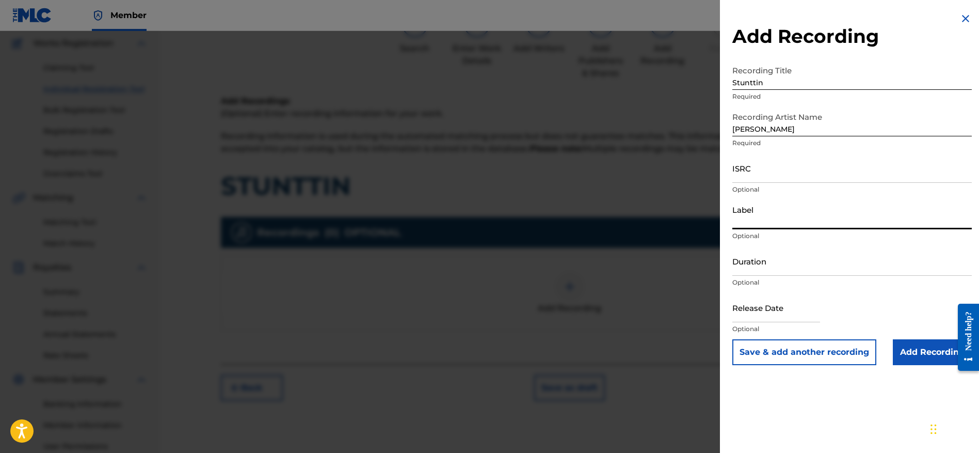
click at [799, 213] on input "Label" at bounding box center [852, 214] width 240 height 29
click at [772, 125] on input "[PERSON_NAME]" at bounding box center [852, 121] width 240 height 29
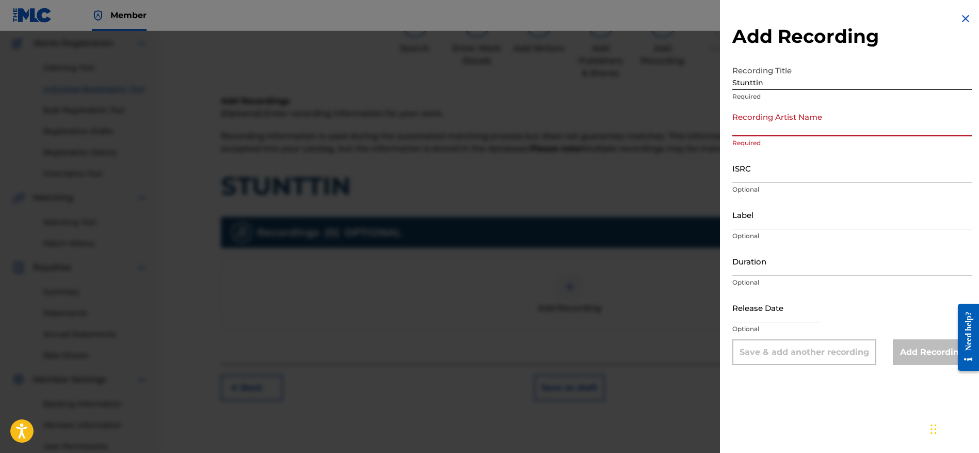
click at [797, 113] on input "Recording Artist Name" at bounding box center [852, 121] width 240 height 29
type input "[PERSON_NAME]"
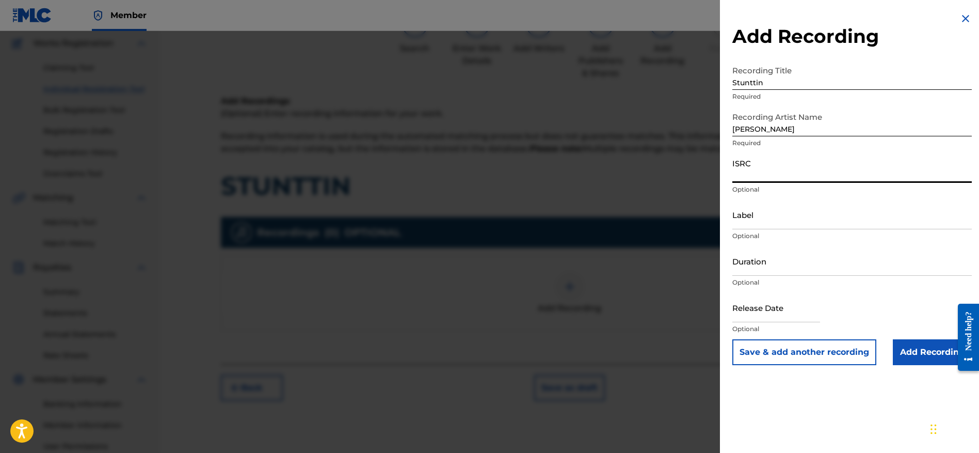
click at [804, 163] on input "ISRC" at bounding box center [852, 167] width 240 height 29
click at [753, 209] on input "Label" at bounding box center [852, 214] width 240 height 29
click at [774, 164] on input "ISRC" at bounding box center [852, 167] width 240 height 29
drag, startPoint x: 749, startPoint y: 159, endPoint x: 717, endPoint y: 164, distance: 32.3
click at [717, 164] on div "Add Recording Recording Title Stunttin Required Recording Artist Name [PERSON_N…" at bounding box center [489, 242] width 979 height 422
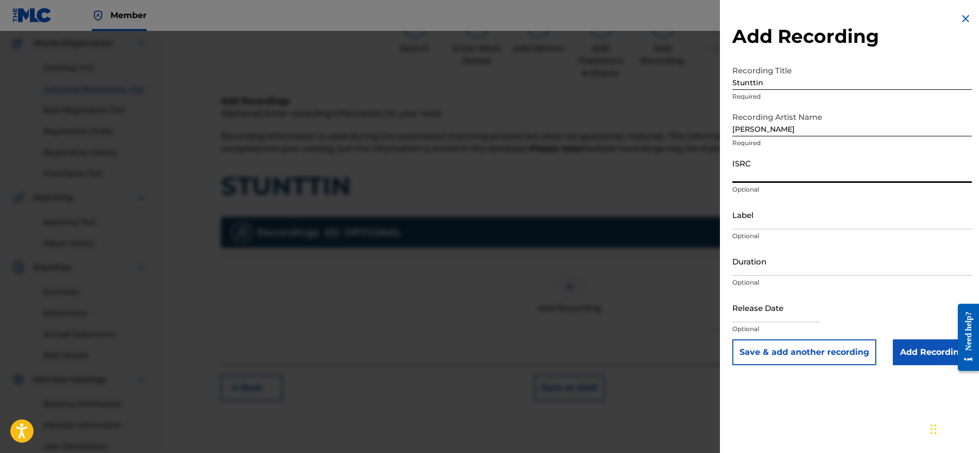
click at [742, 160] on input "ISRC" at bounding box center [852, 167] width 240 height 29
drag, startPoint x: 752, startPoint y: 163, endPoint x: 731, endPoint y: 163, distance: 20.1
click at [731, 163] on div "Add Recording Recording Title Stunttin Required Recording Artist Name [PERSON_N…" at bounding box center [852, 188] width 264 height 377
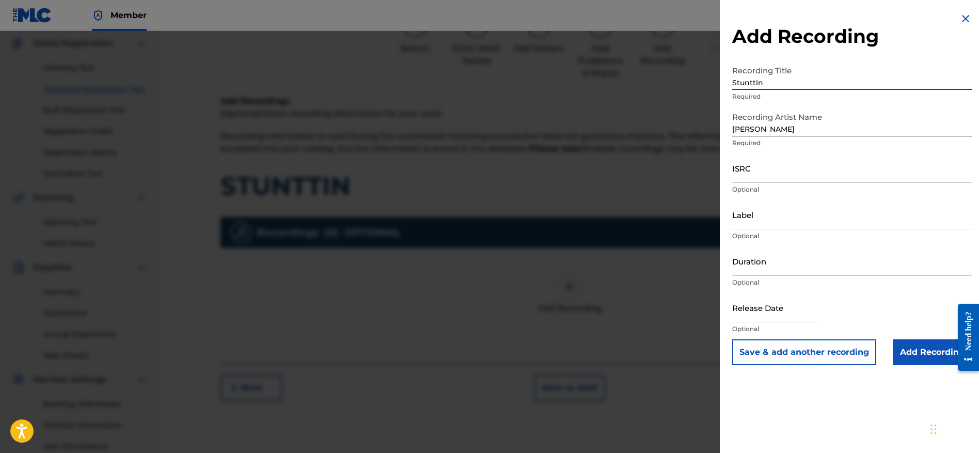
click at [962, 14] on img at bounding box center [965, 18] width 12 height 12
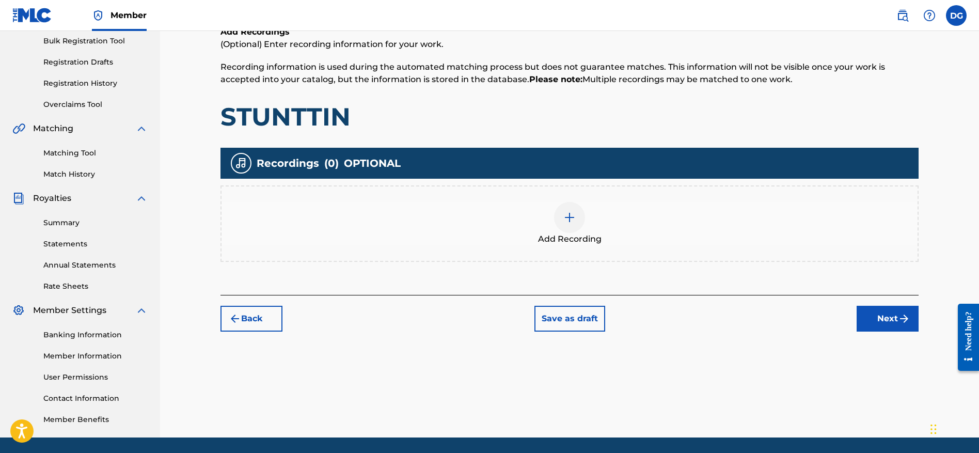
scroll to position [187, 0]
